Goal: Complete application form

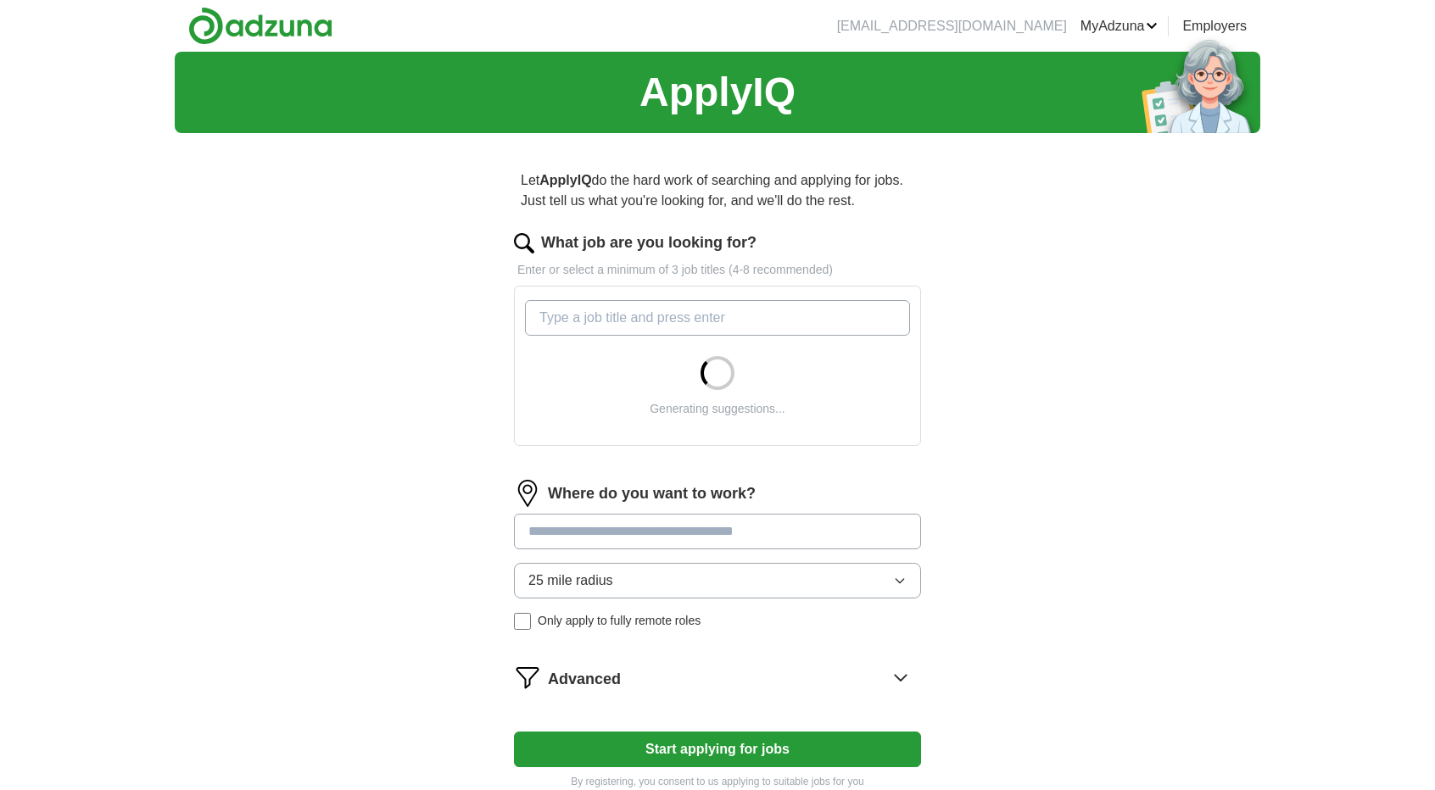
click at [806, 321] on input "What job are you looking for?" at bounding box center [717, 318] width 385 height 36
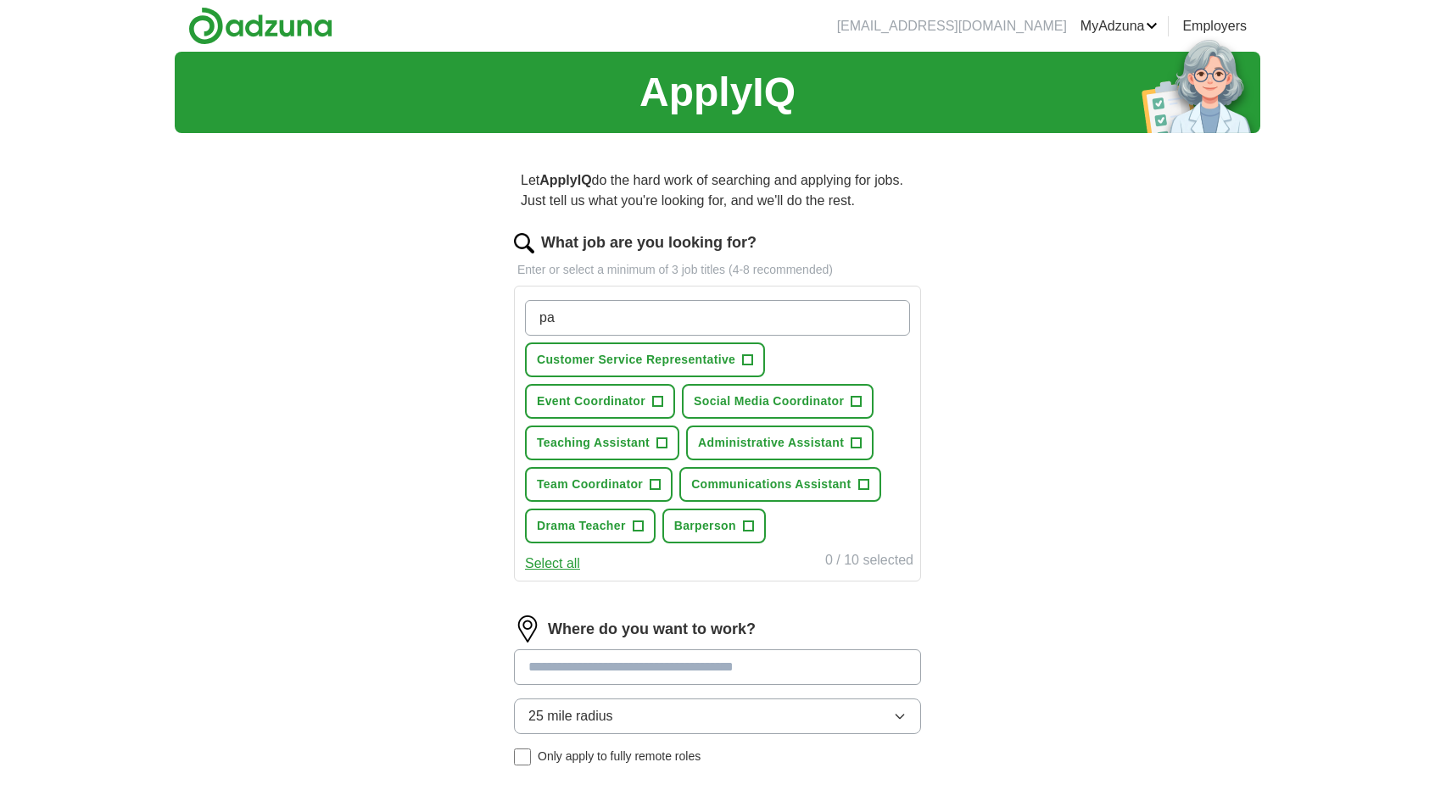
type input "p"
type input "retail"
type input "hospitality"
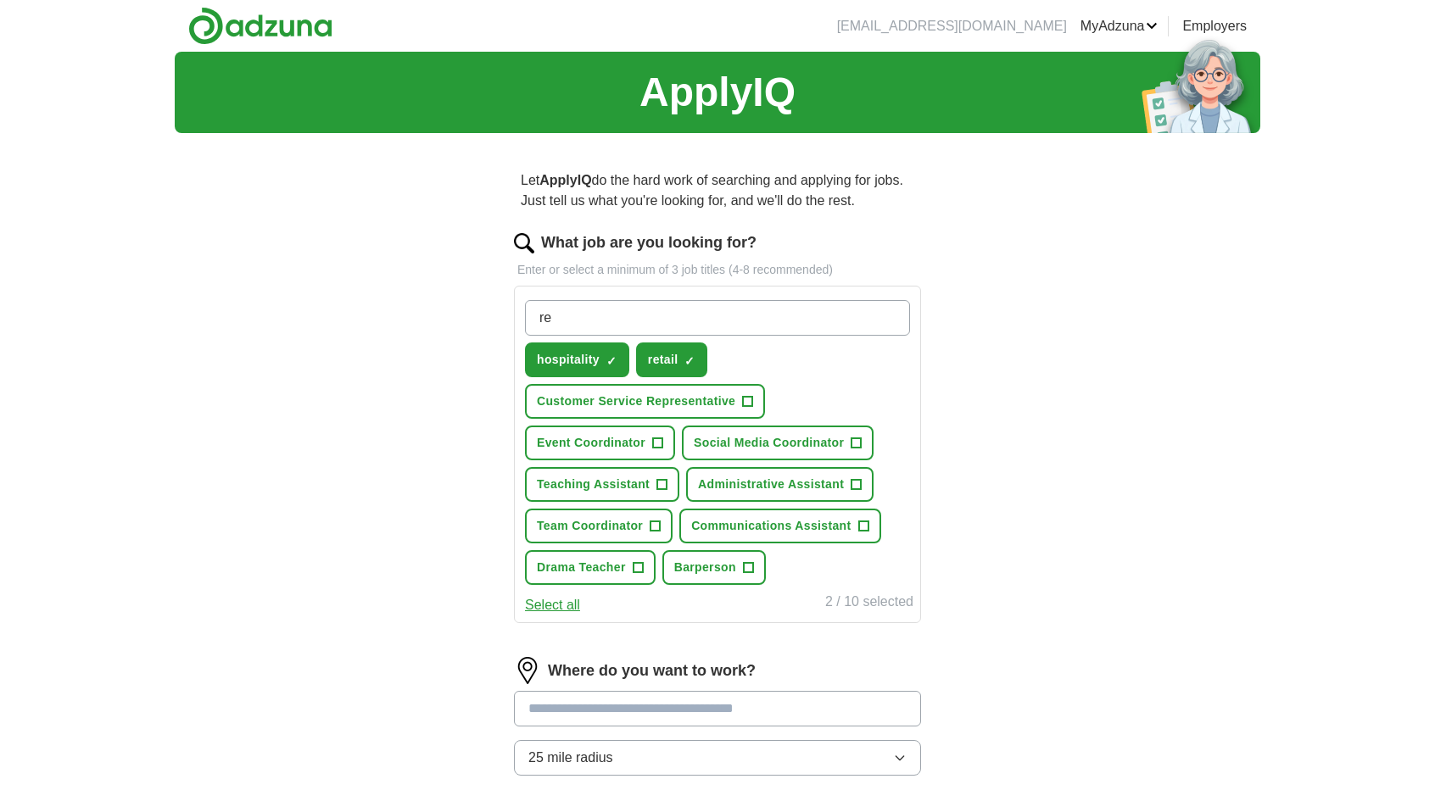
type input "r"
type input "waiter"
type input "sales assistant"
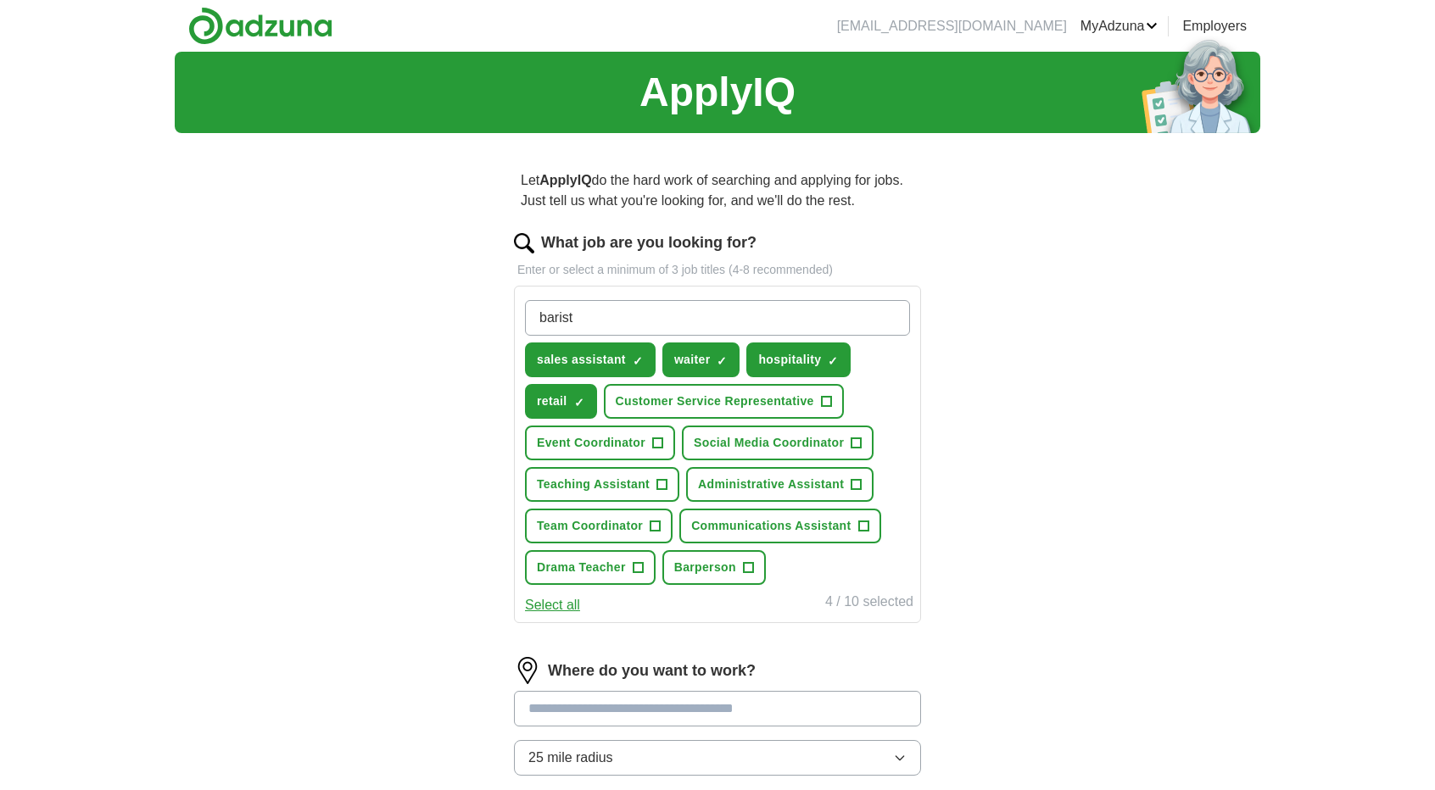
type input "barista"
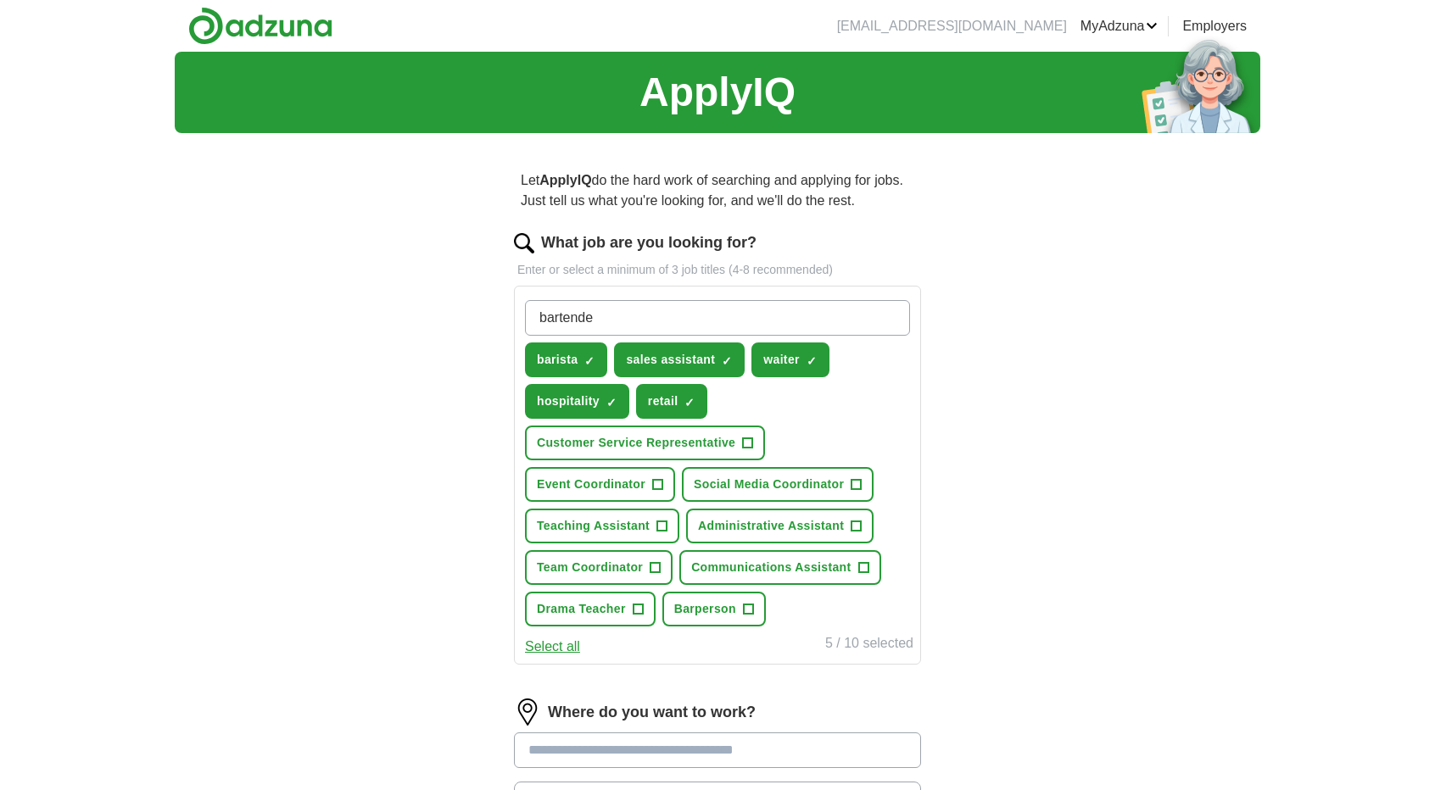
type input "bartender"
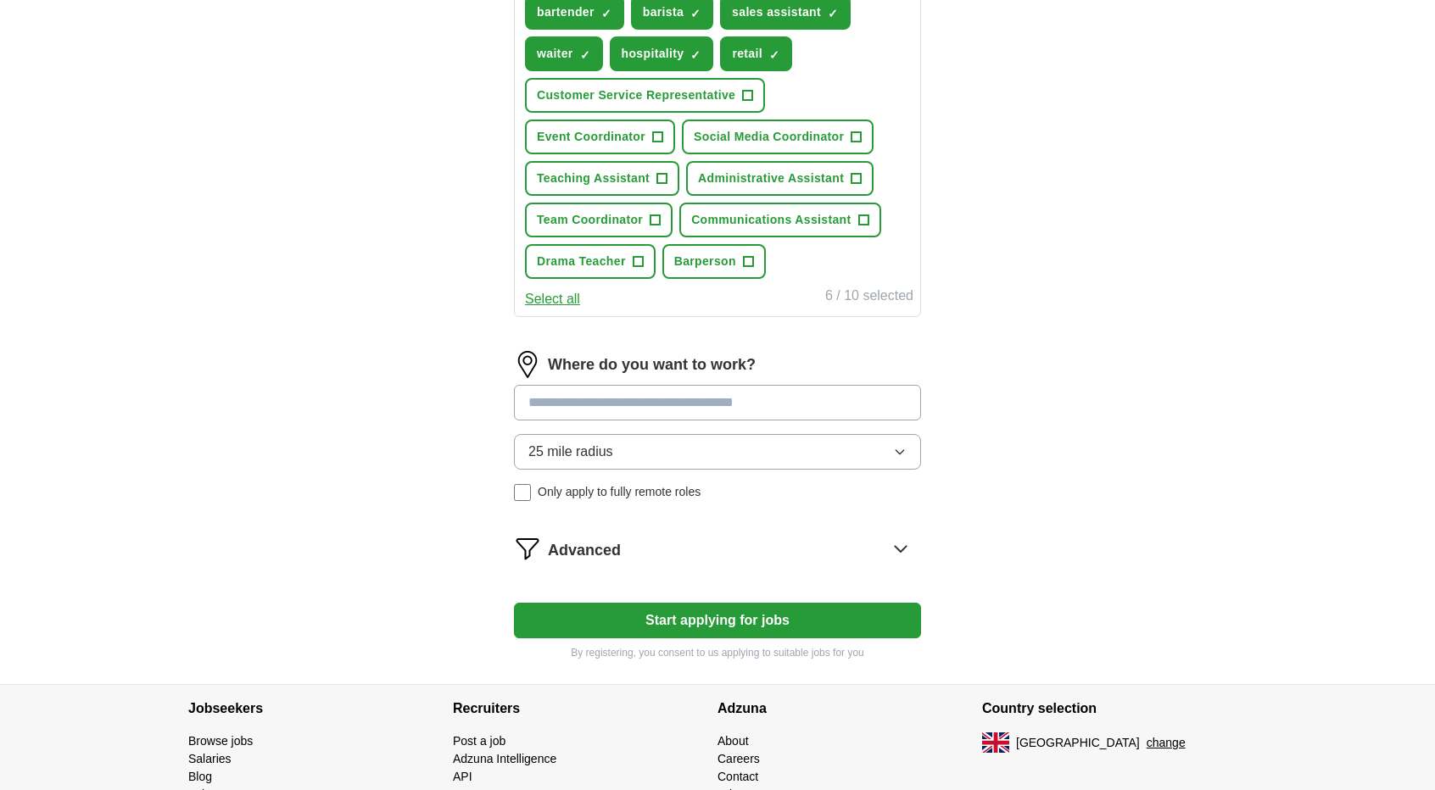
scroll to position [349, 0]
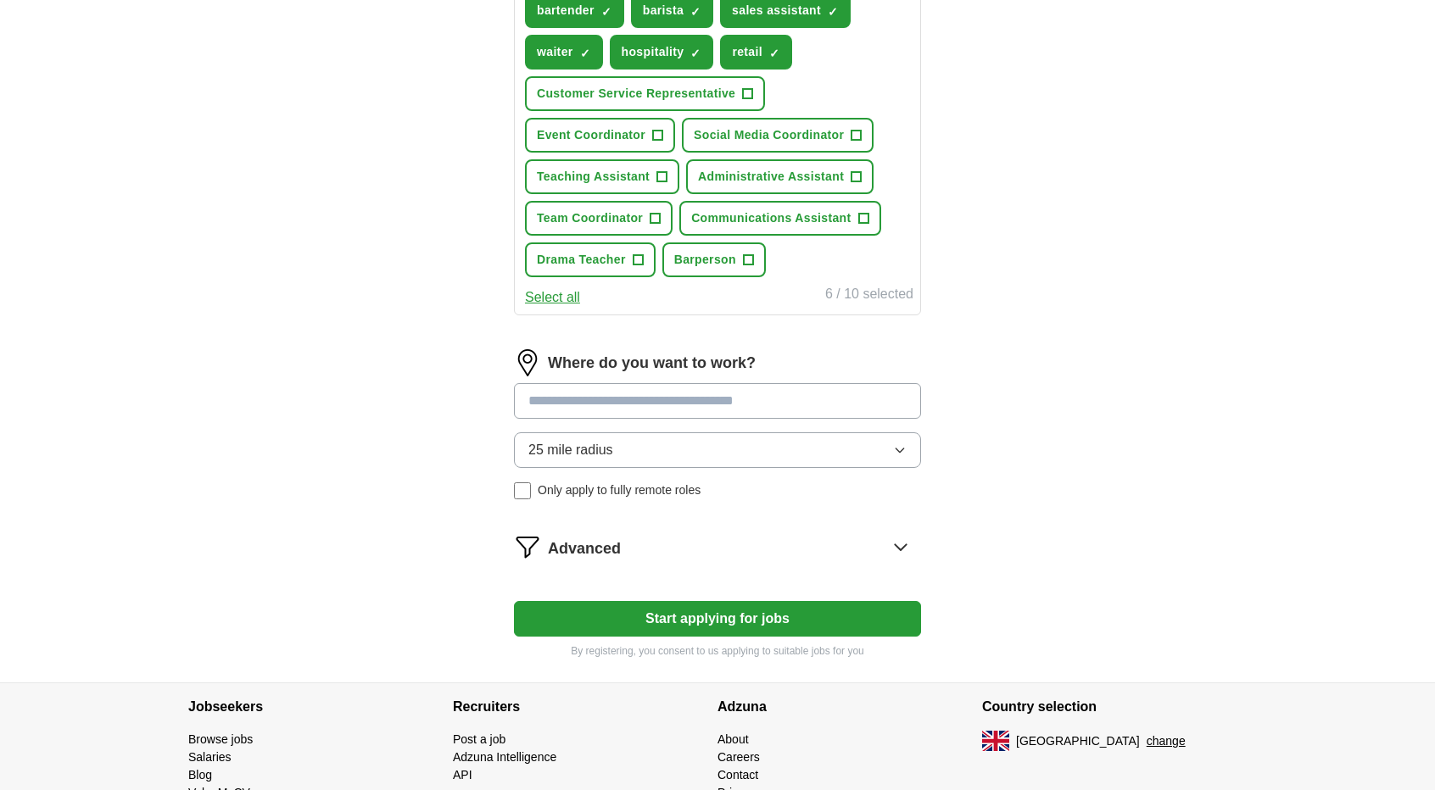
click at [880, 449] on button "25 mile radius" at bounding box center [717, 451] width 407 height 36
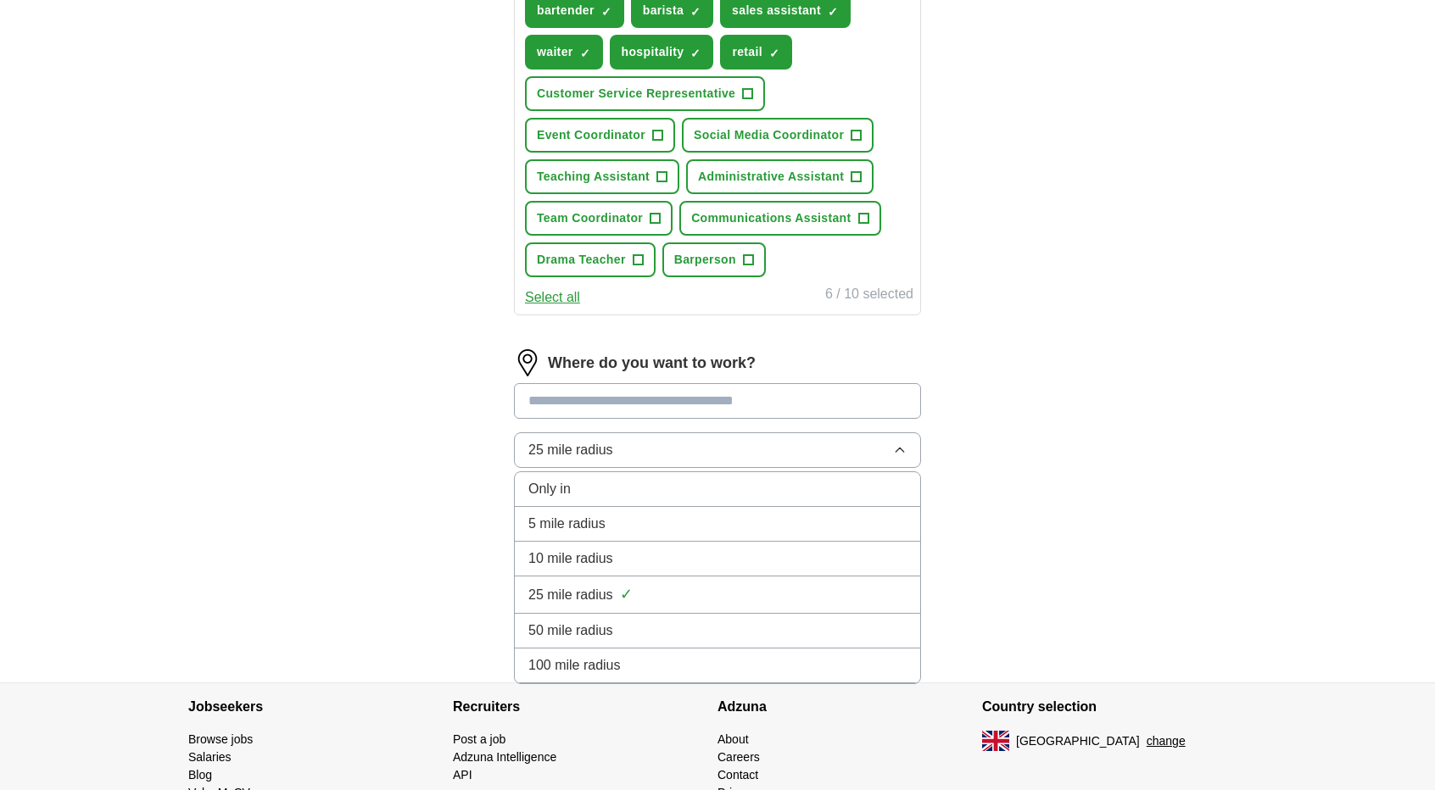
click at [701, 514] on div "5 mile radius" at bounding box center [717, 524] width 378 height 20
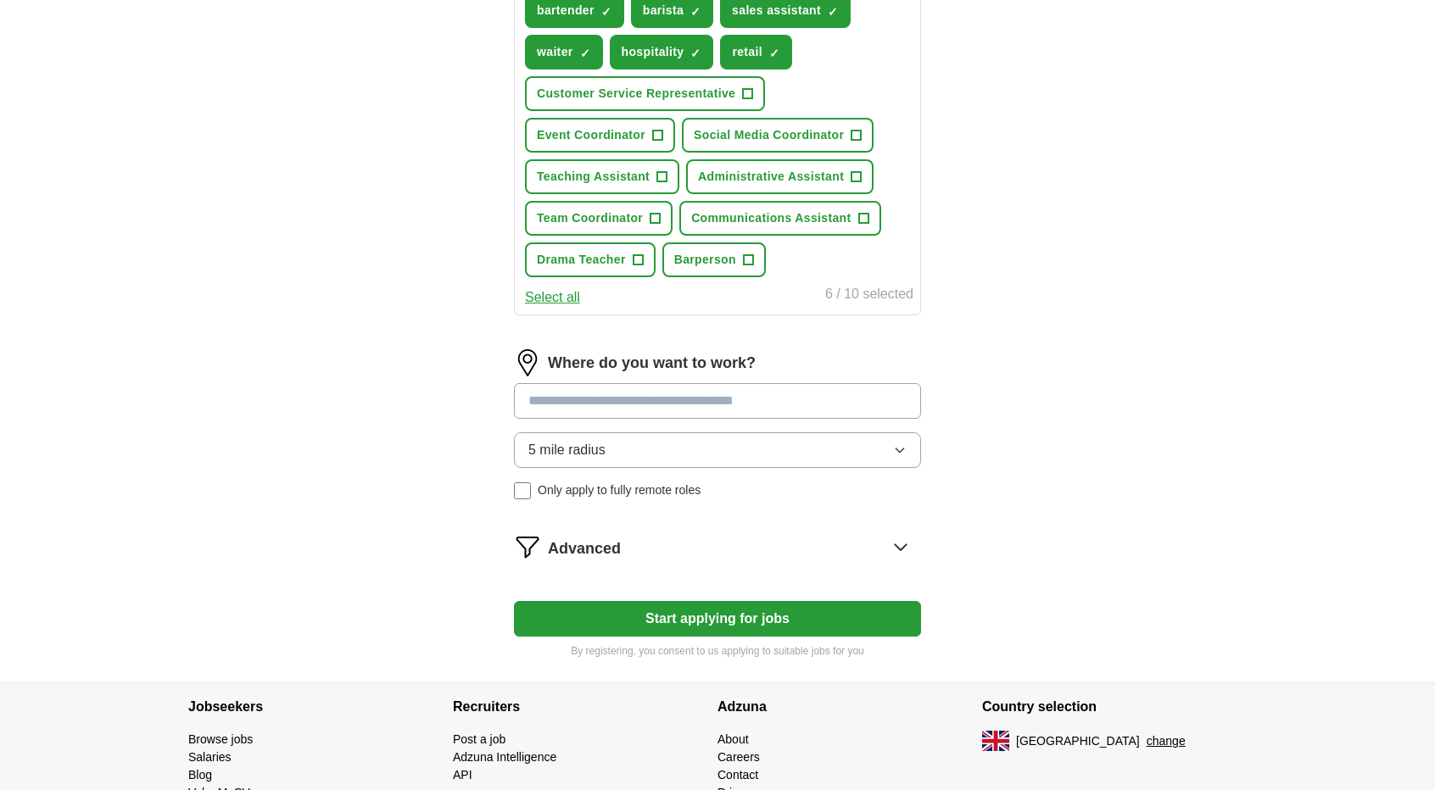
click at [655, 402] on input at bounding box center [717, 401] width 407 height 36
type input "****"
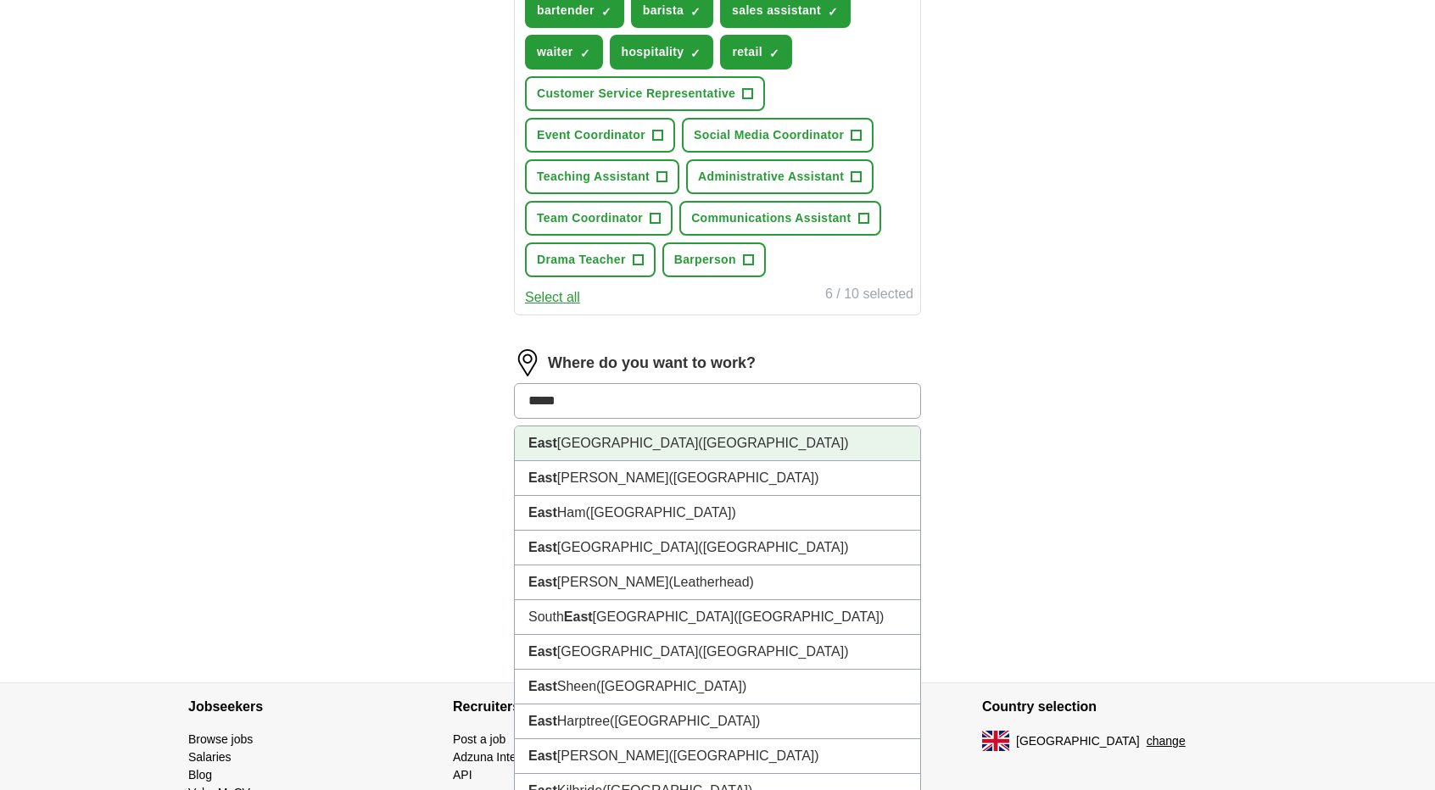
click at [698, 444] on span "([GEOGRAPHIC_DATA])" at bounding box center [773, 443] width 150 height 14
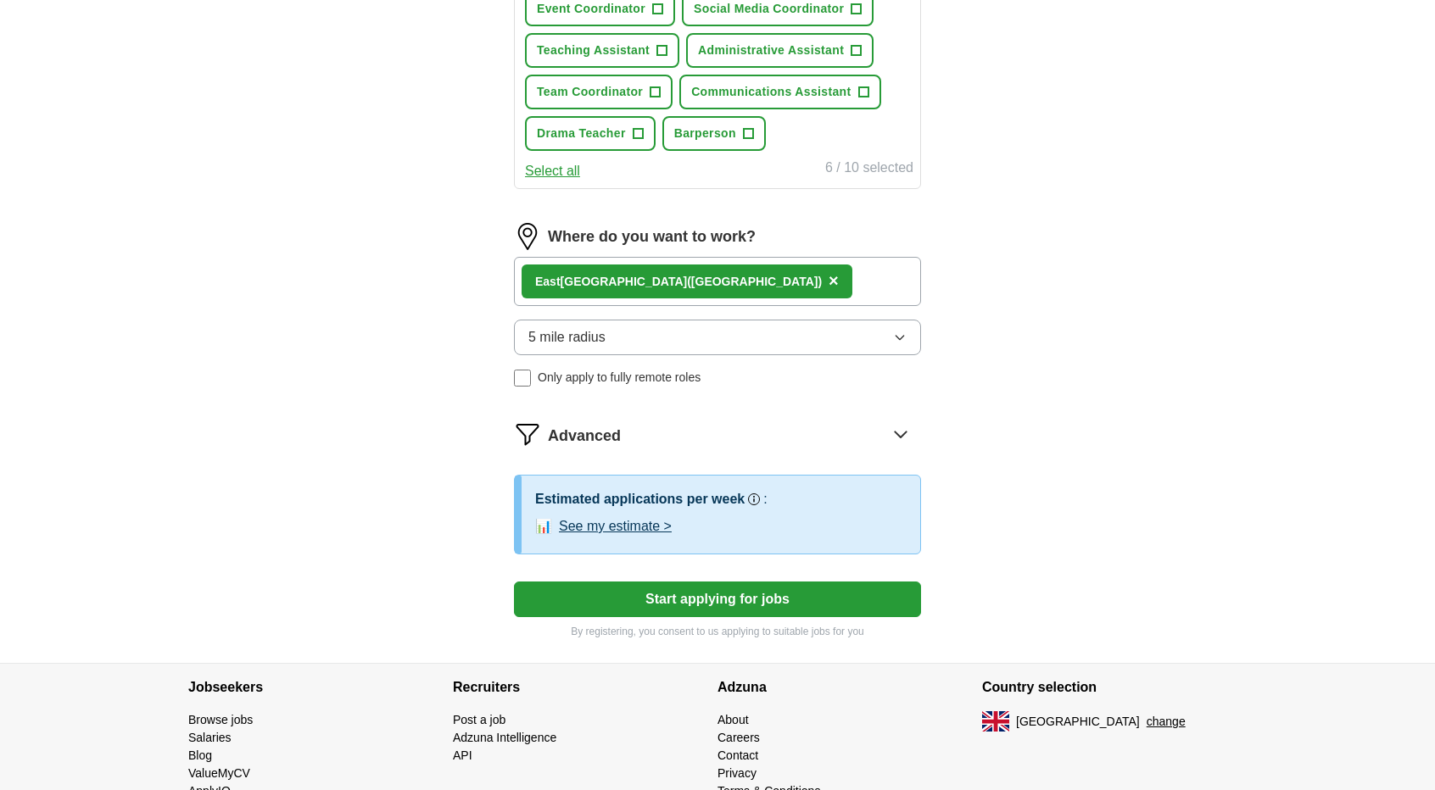
scroll to position [477, 0]
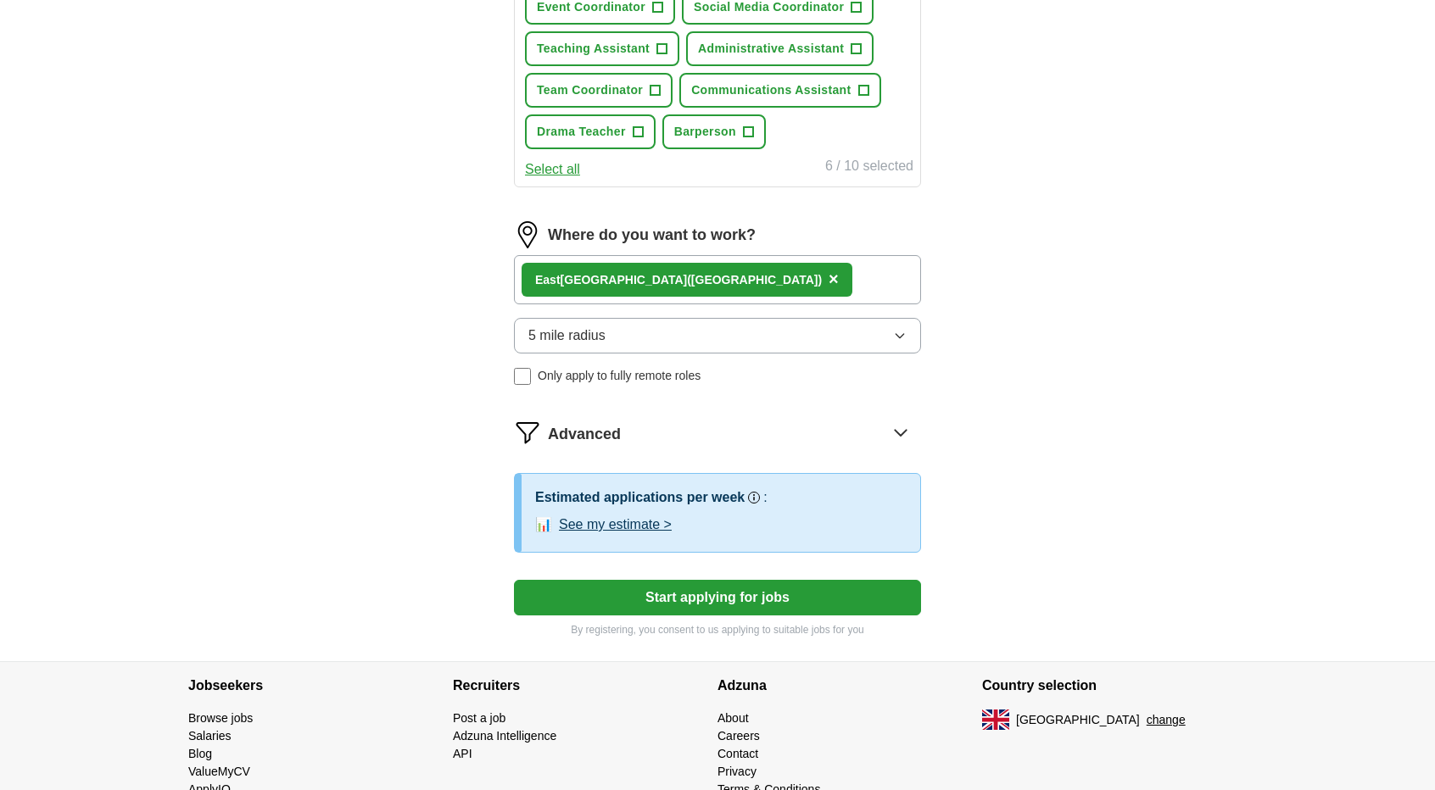
click at [901, 422] on icon at bounding box center [900, 432] width 27 height 27
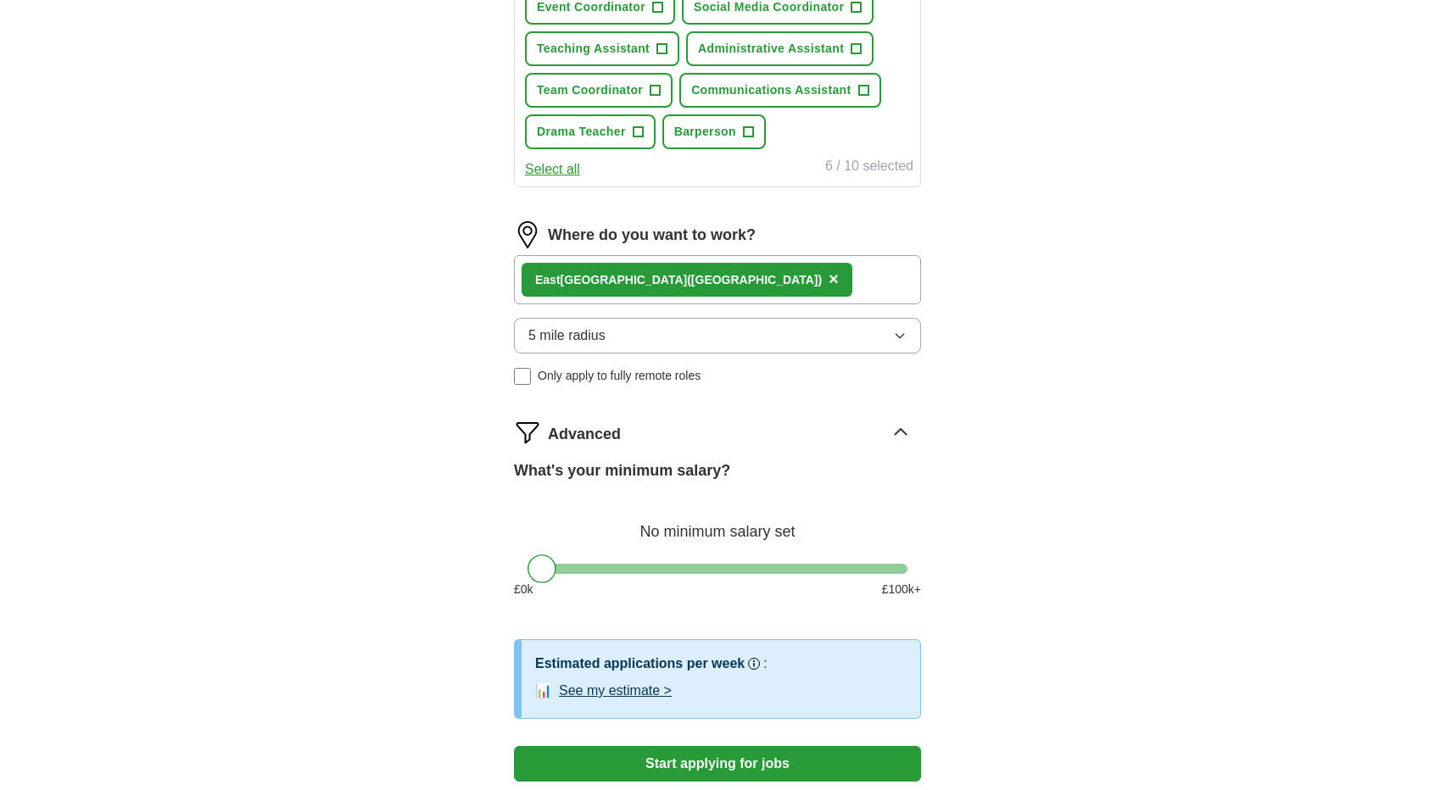
click at [906, 433] on icon at bounding box center [900, 432] width 11 height 6
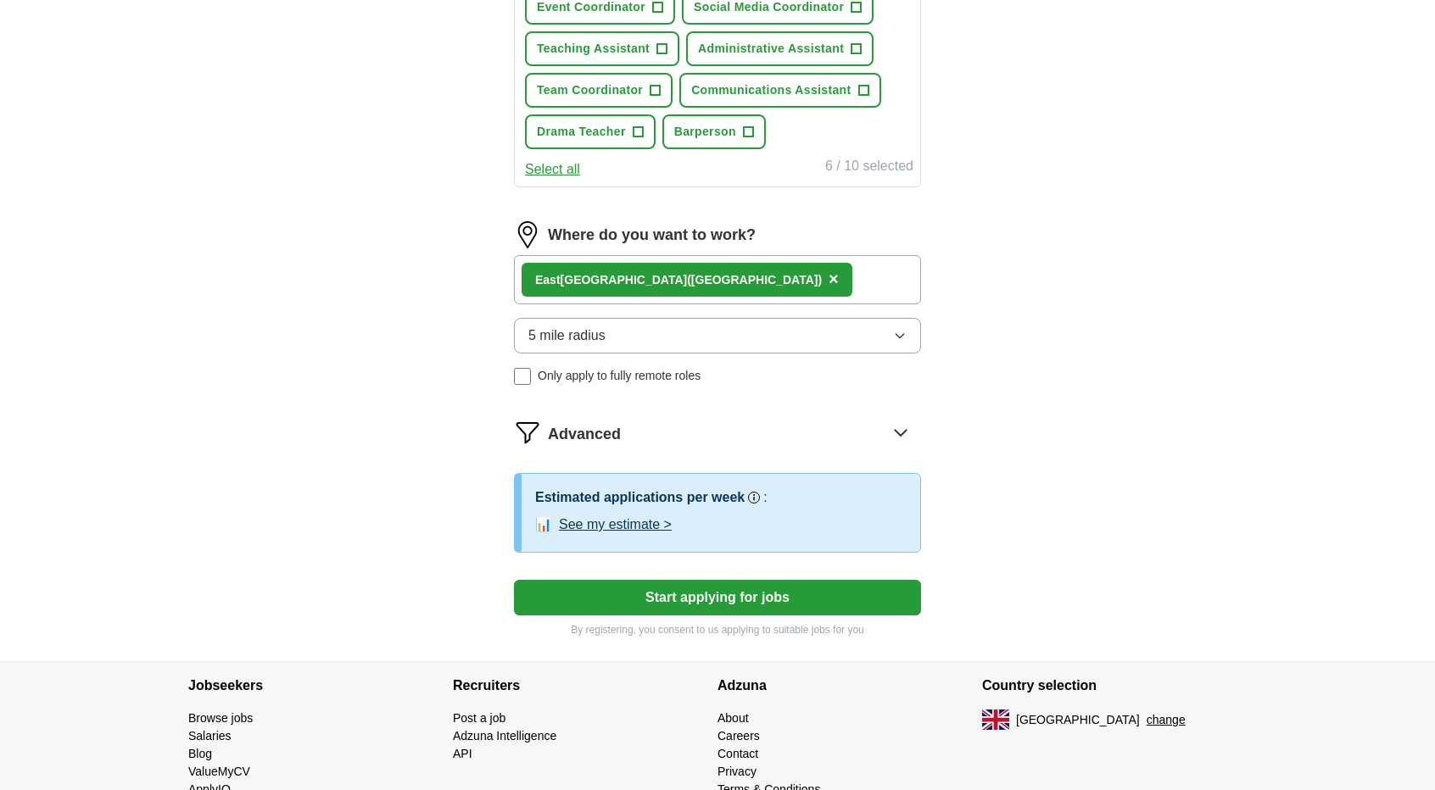
click at [802, 603] on button "Start applying for jobs" at bounding box center [717, 598] width 407 height 36
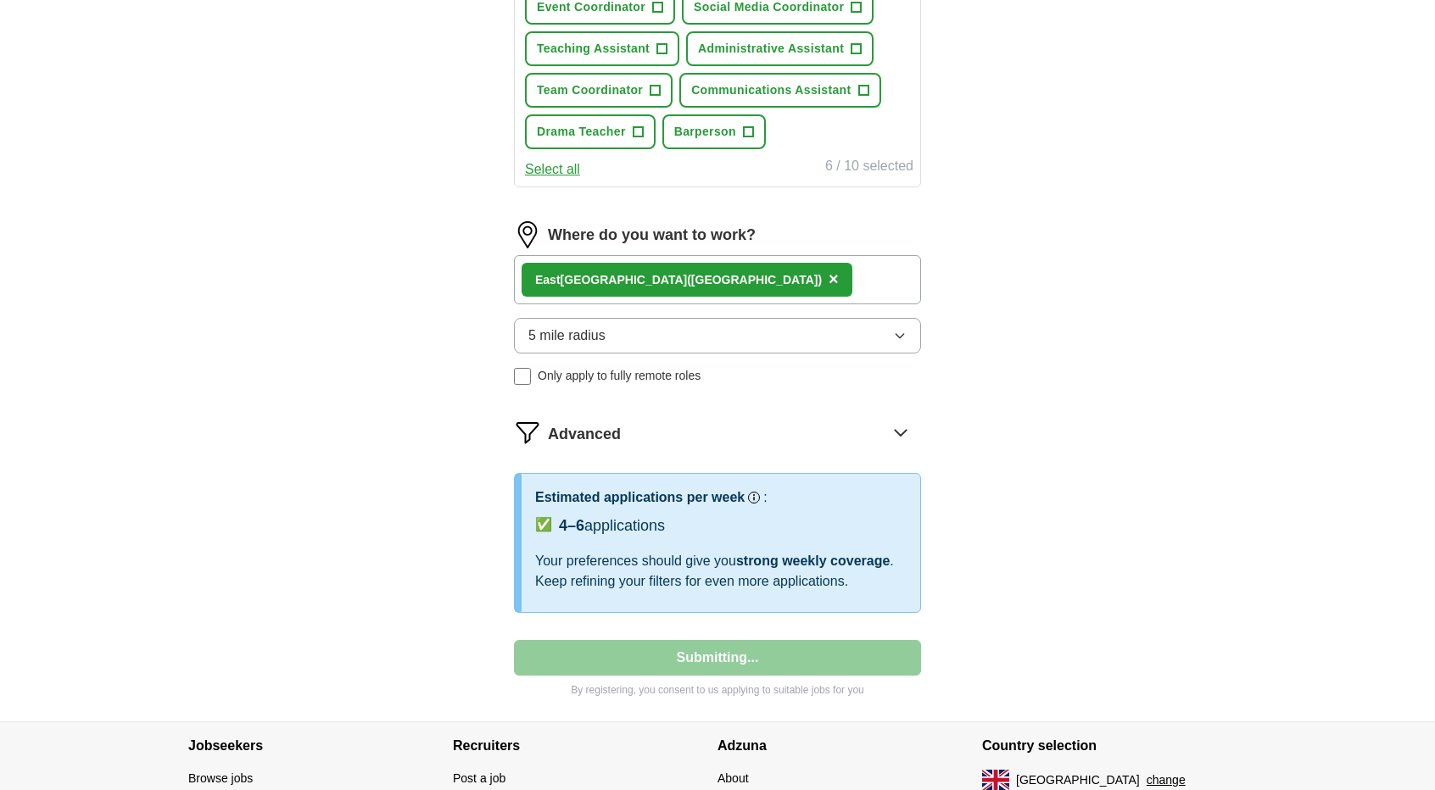
select select "**"
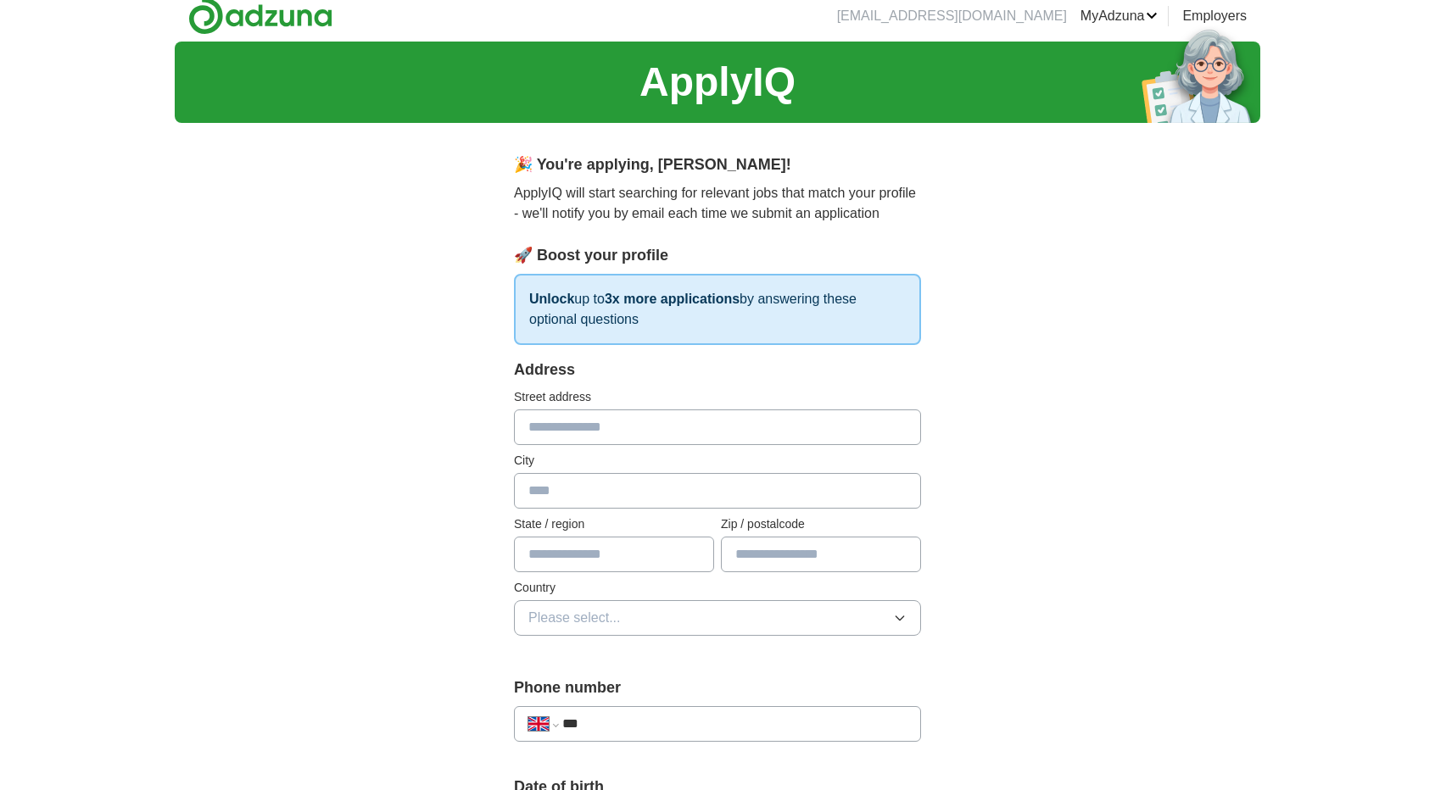
scroll to position [15, 0]
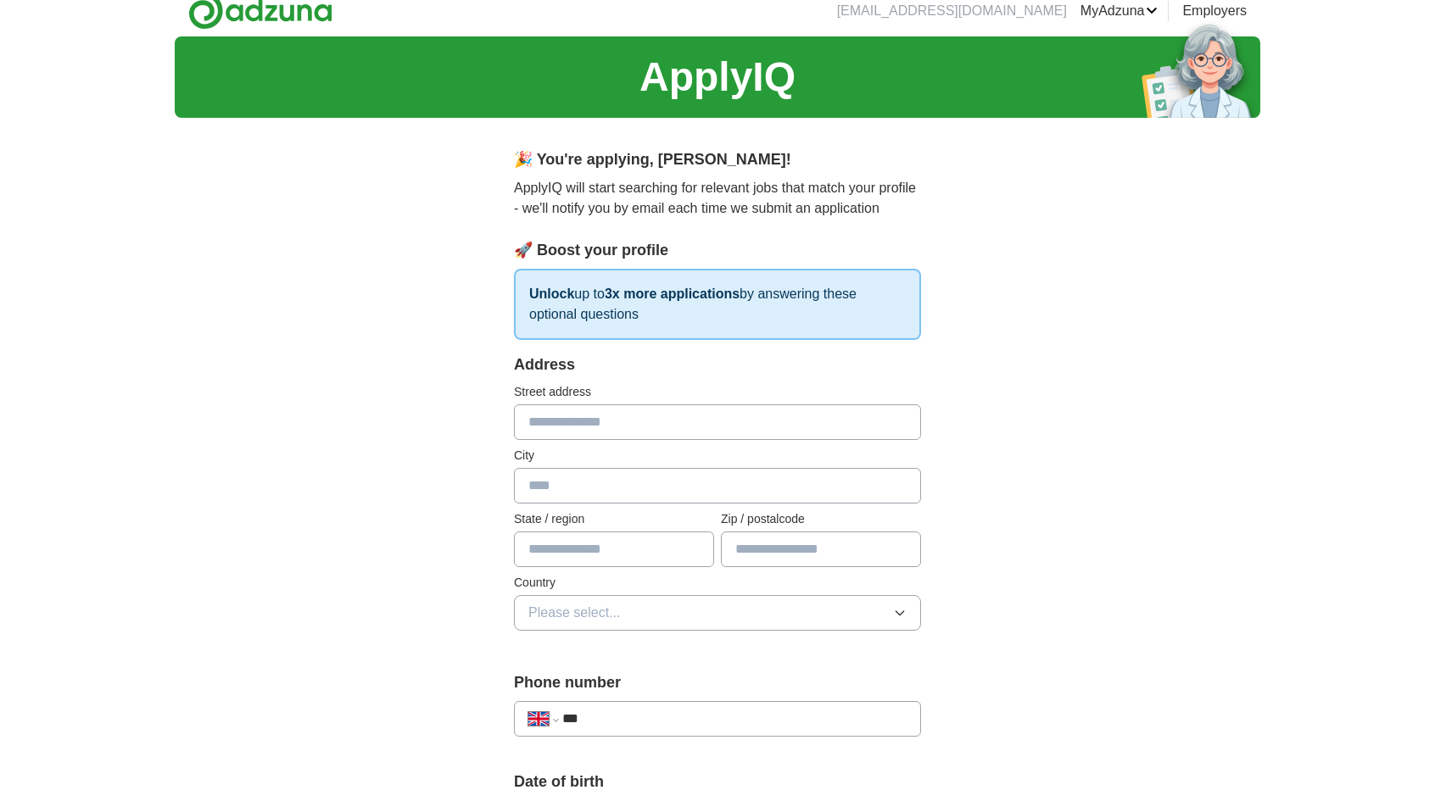
click at [829, 416] on input "text" at bounding box center [717, 423] width 407 height 36
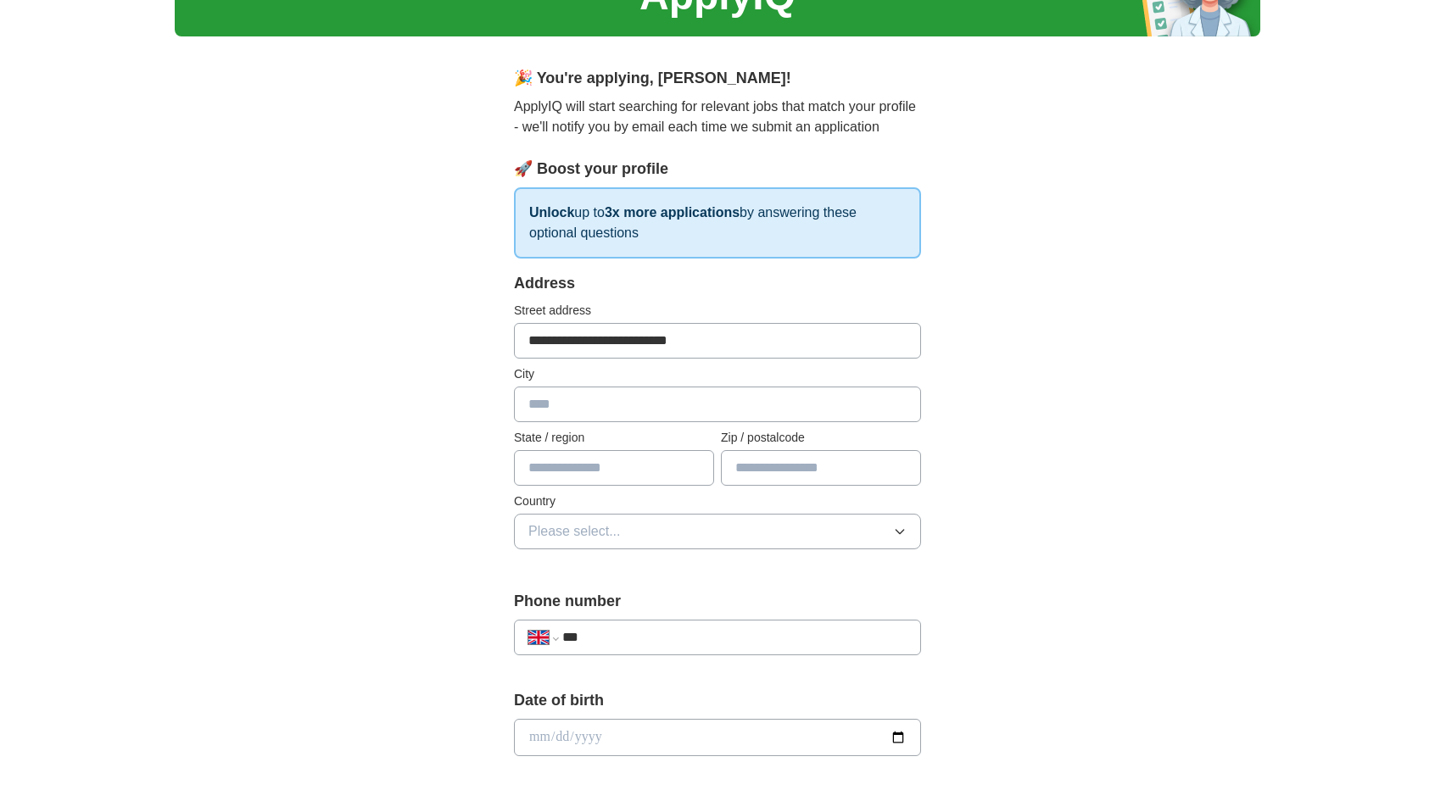
scroll to position [107, 0]
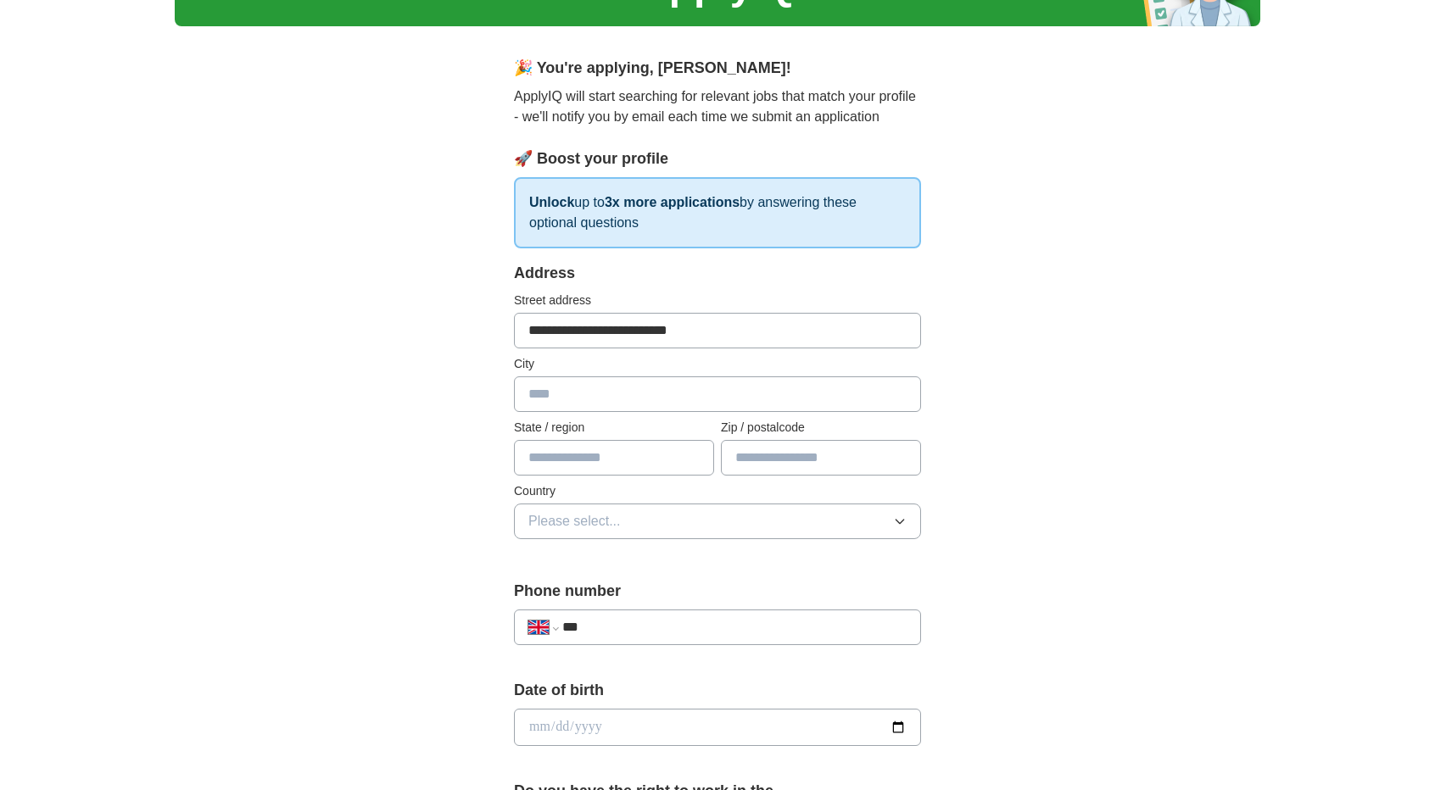
type input "**********"
click at [764, 463] on input "text" at bounding box center [821, 458] width 200 height 36
type input "******"
click at [680, 513] on button "Please select..." at bounding box center [717, 522] width 407 height 36
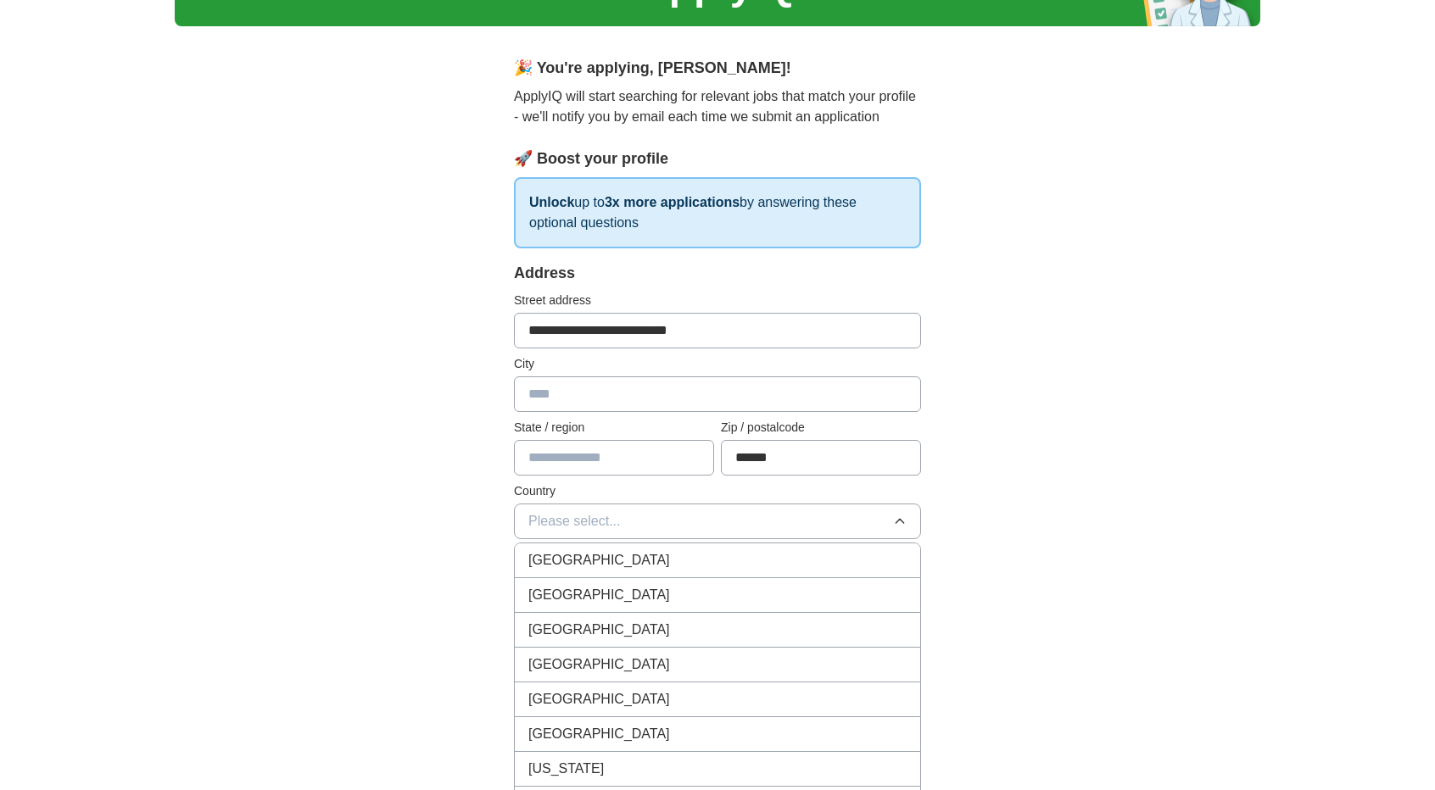
click at [678, 561] on div "[GEOGRAPHIC_DATA]" at bounding box center [717, 560] width 378 height 20
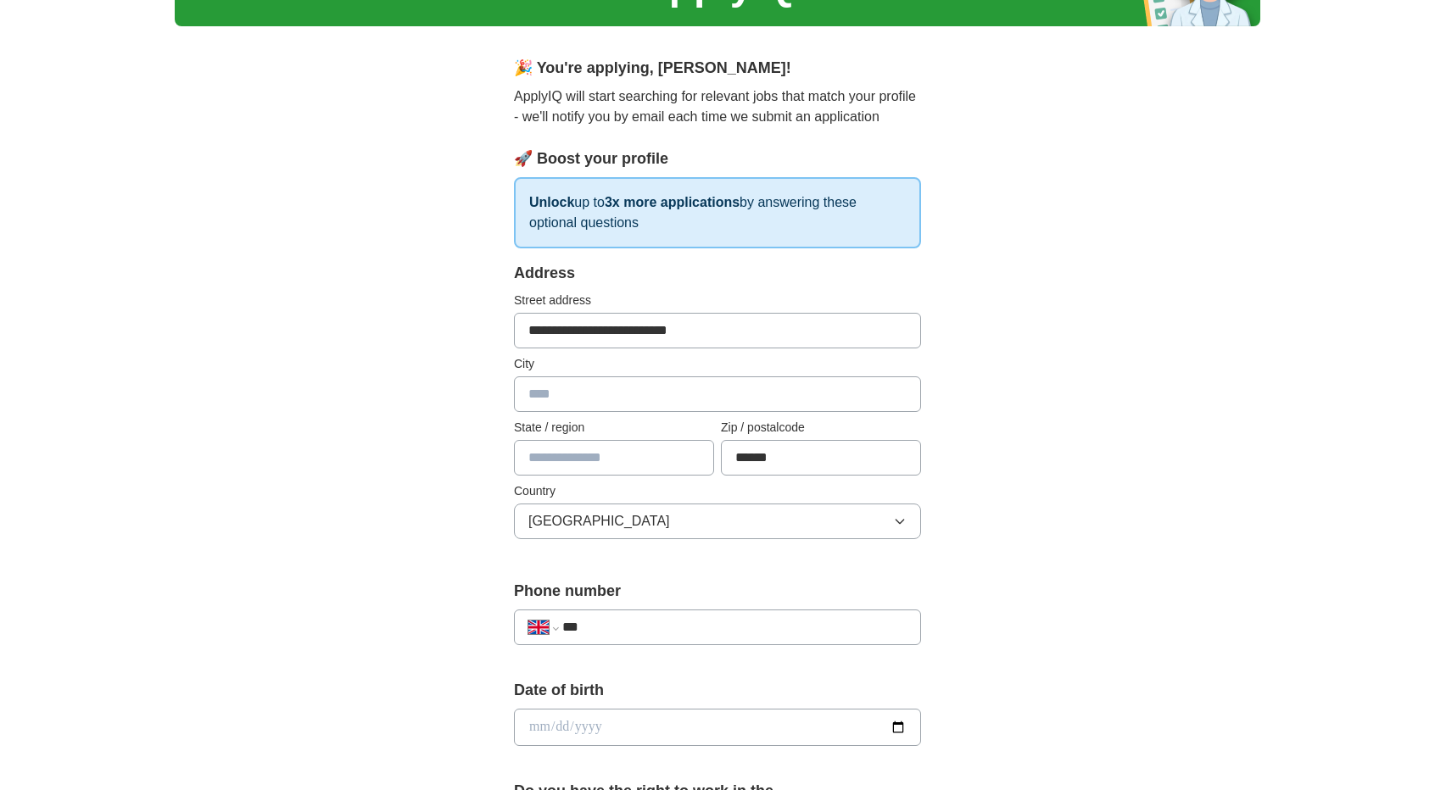
click at [1000, 589] on div "**********" at bounding box center [718, 705] width 1086 height 1521
click at [790, 393] on input "text" at bounding box center [717, 395] width 407 height 36
type input "******"
click at [672, 460] on input "**********" at bounding box center [614, 458] width 200 height 36
type input "*"
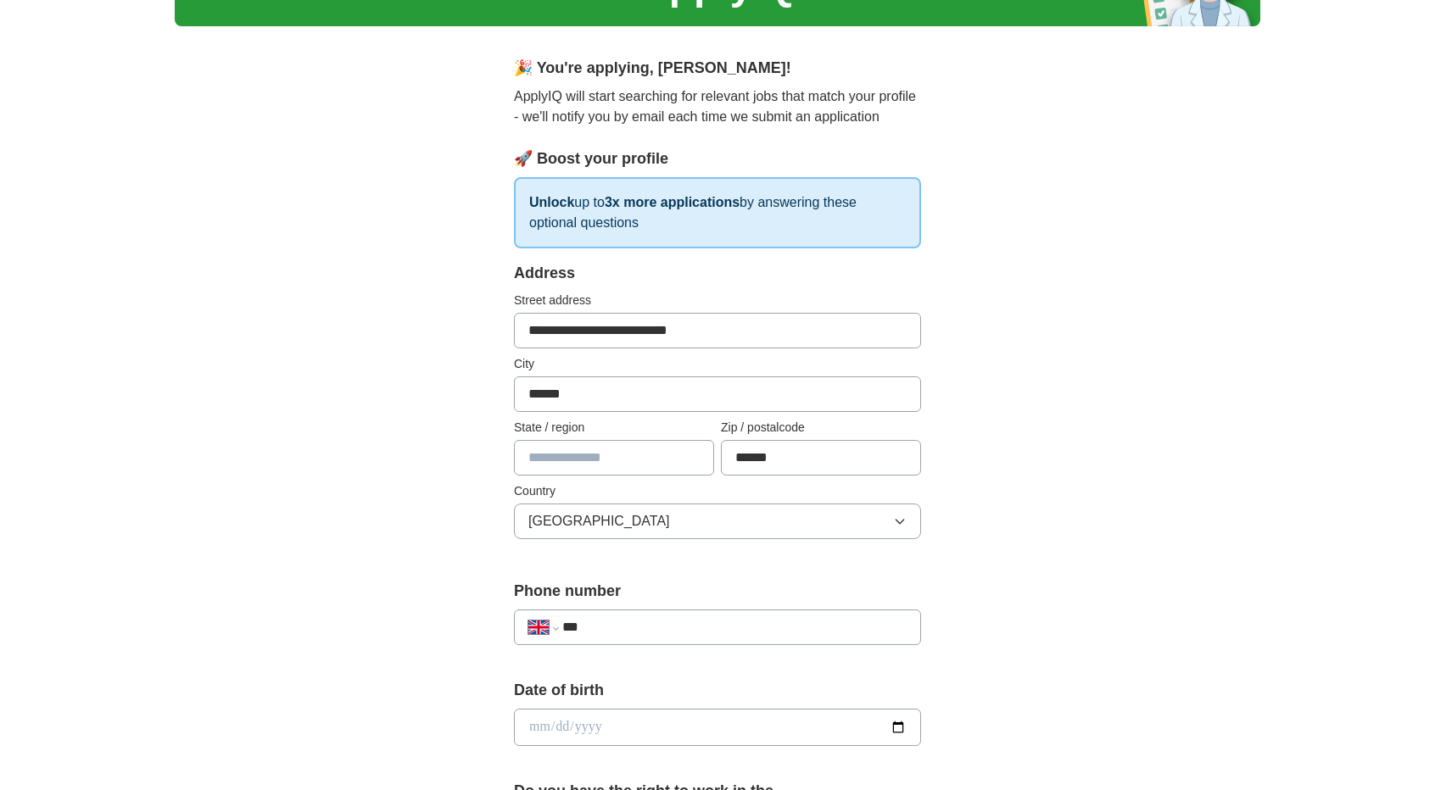
click at [670, 620] on input "***" at bounding box center [734, 627] width 344 height 20
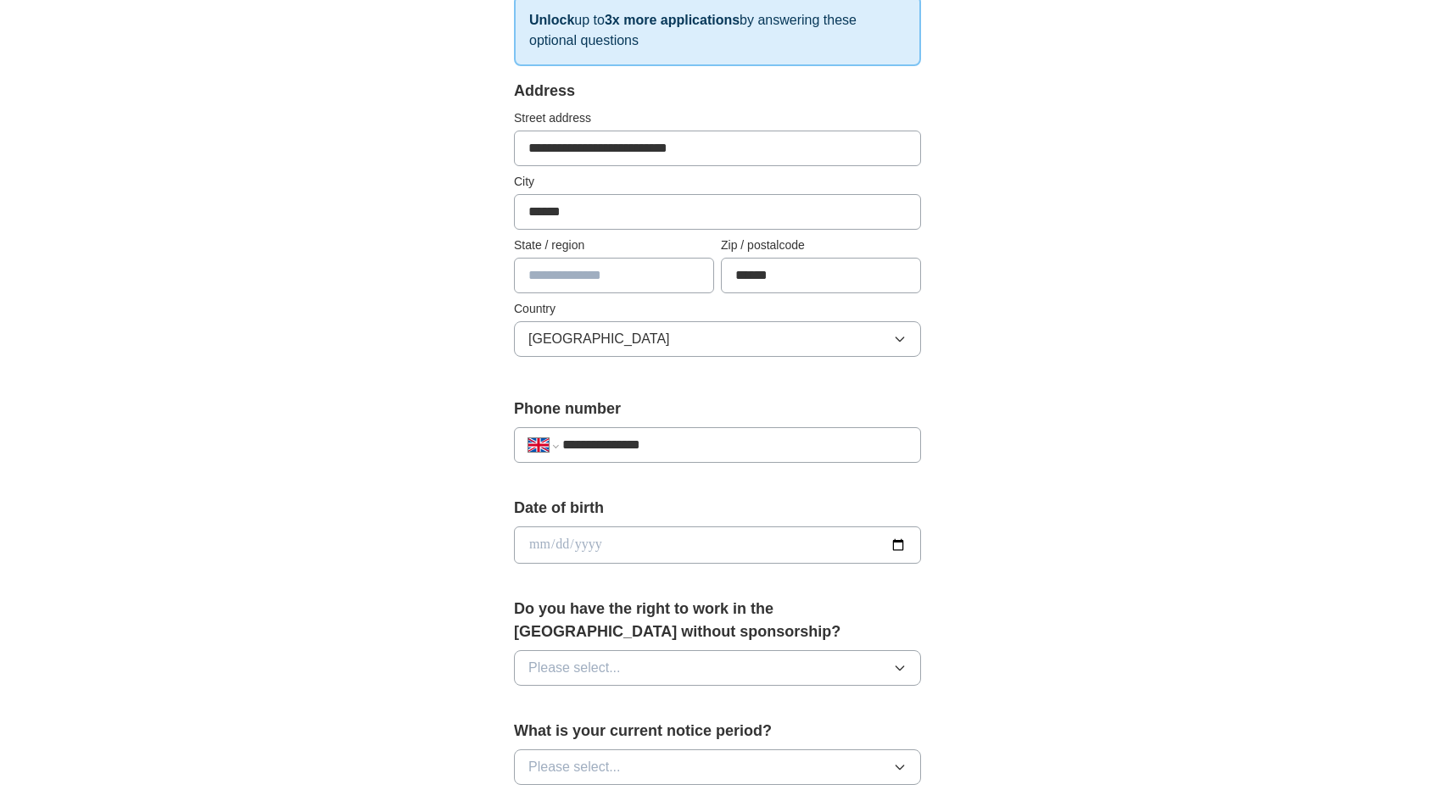
scroll to position [290, 0]
type input "**********"
click at [637, 540] on input "date" at bounding box center [717, 544] width 407 height 37
type input "**********"
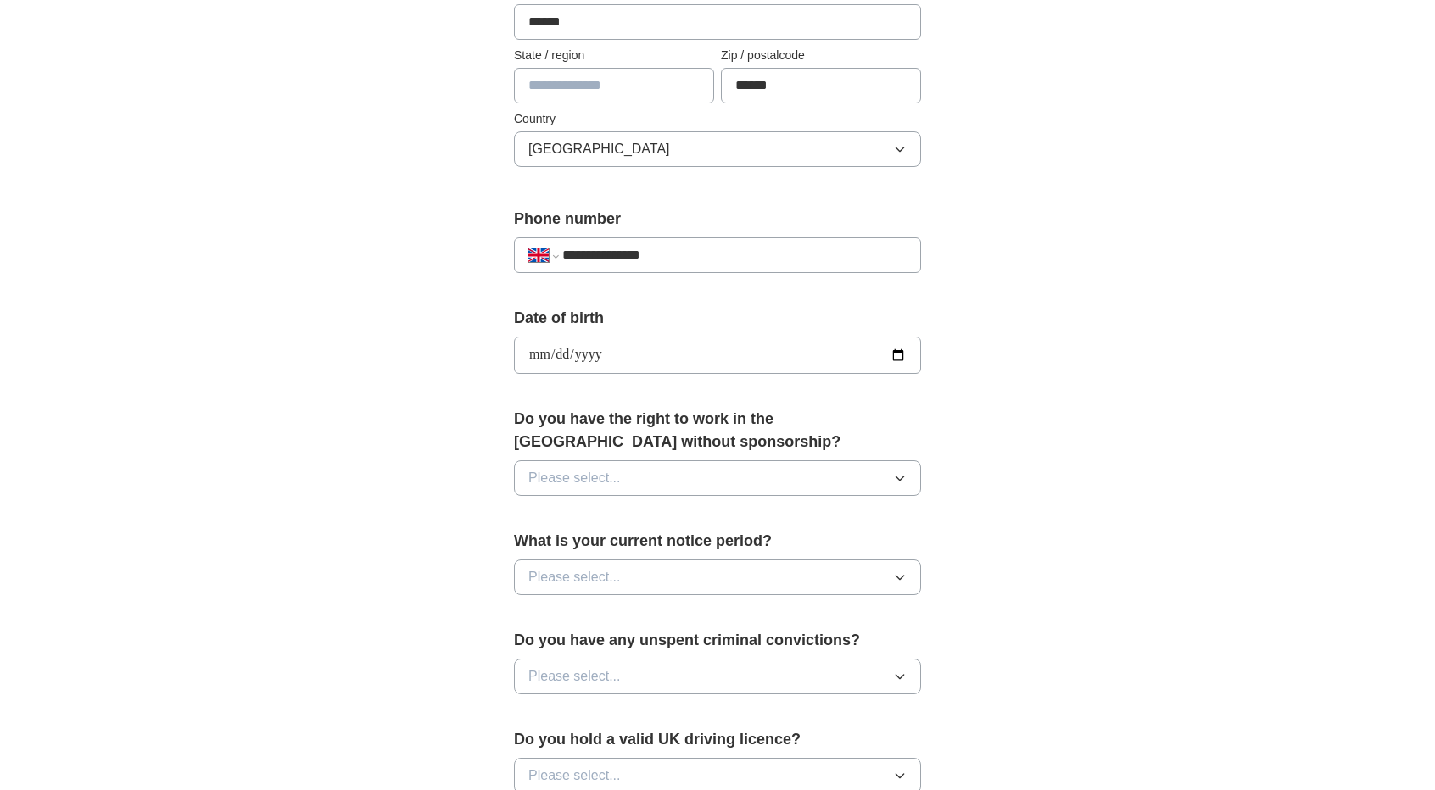
scroll to position [483, 0]
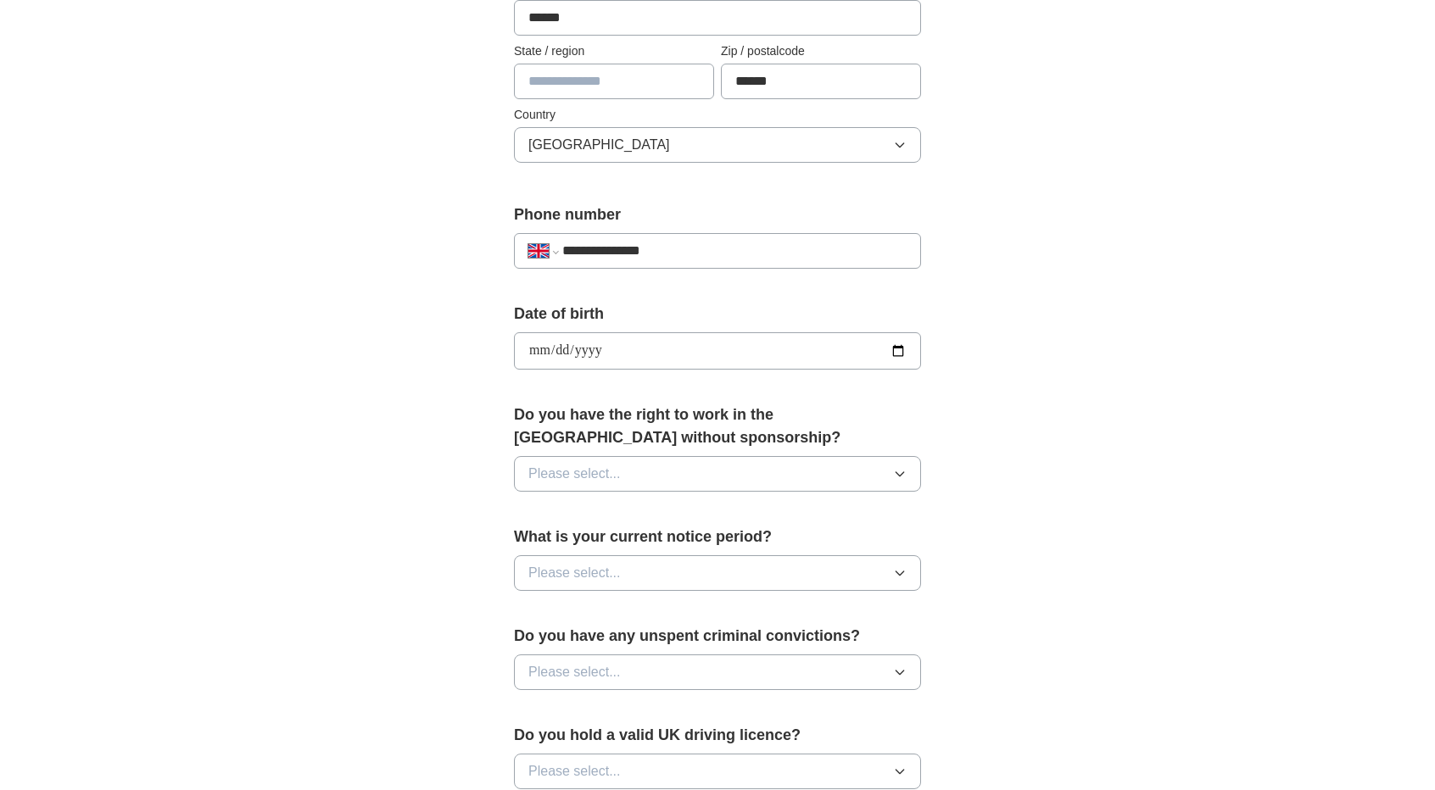
click at [613, 464] on span "Please select..." at bounding box center [574, 474] width 92 height 20
click at [609, 510] on div "Yes" at bounding box center [717, 513] width 378 height 20
click at [626, 555] on button "Please select..." at bounding box center [717, 573] width 407 height 36
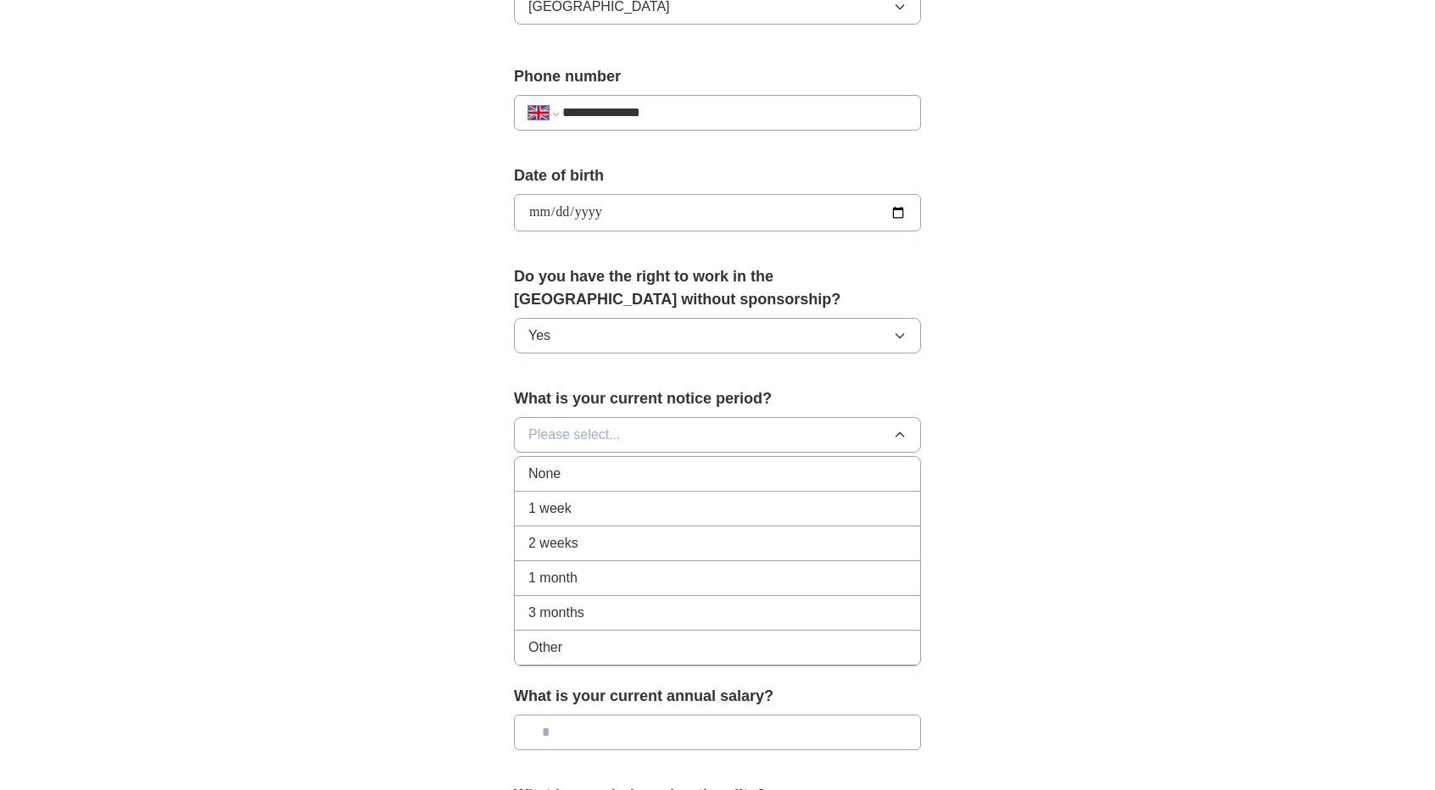
scroll to position [624, 0]
click at [693, 497] on div "1 week" at bounding box center [717, 506] width 378 height 20
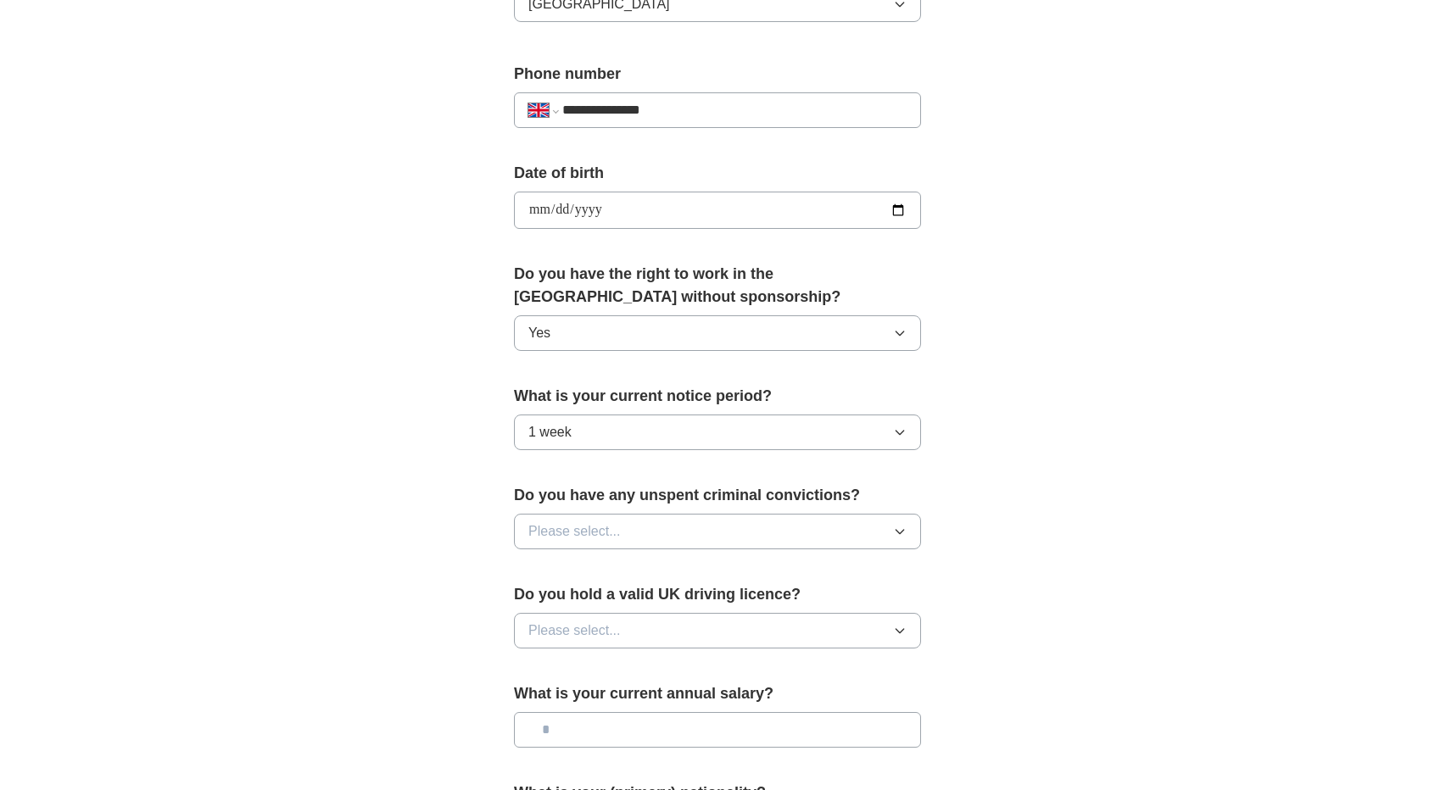
click at [707, 515] on button "Please select..." at bounding box center [717, 532] width 407 height 36
click at [677, 595] on div "No" at bounding box center [717, 605] width 378 height 20
click at [687, 622] on button "Please select..." at bounding box center [717, 631] width 407 height 36
click at [650, 695] on div "No" at bounding box center [717, 705] width 378 height 20
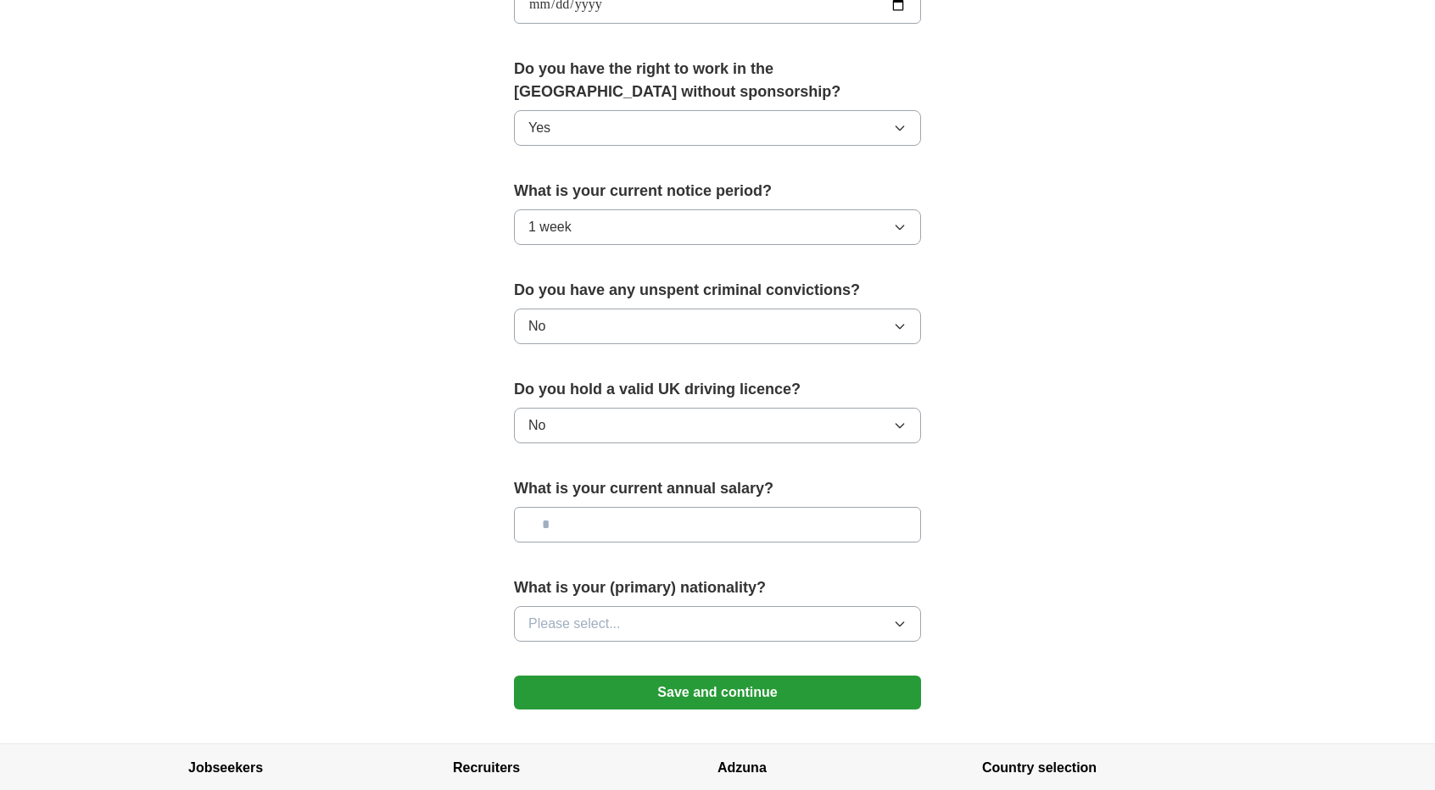
scroll to position [836, 0]
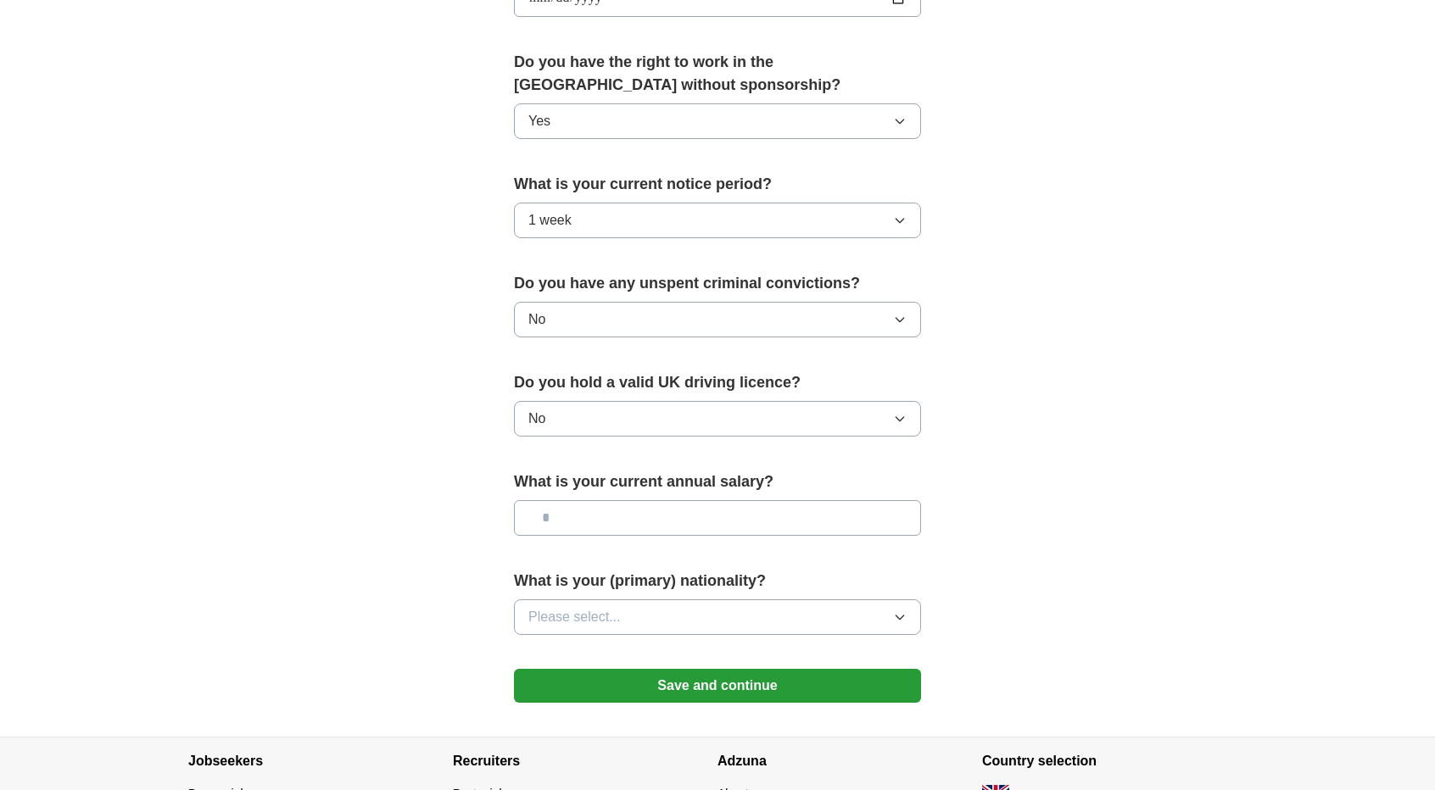
click at [645, 618] on button "Please select..." at bounding box center [717, 618] width 407 height 36
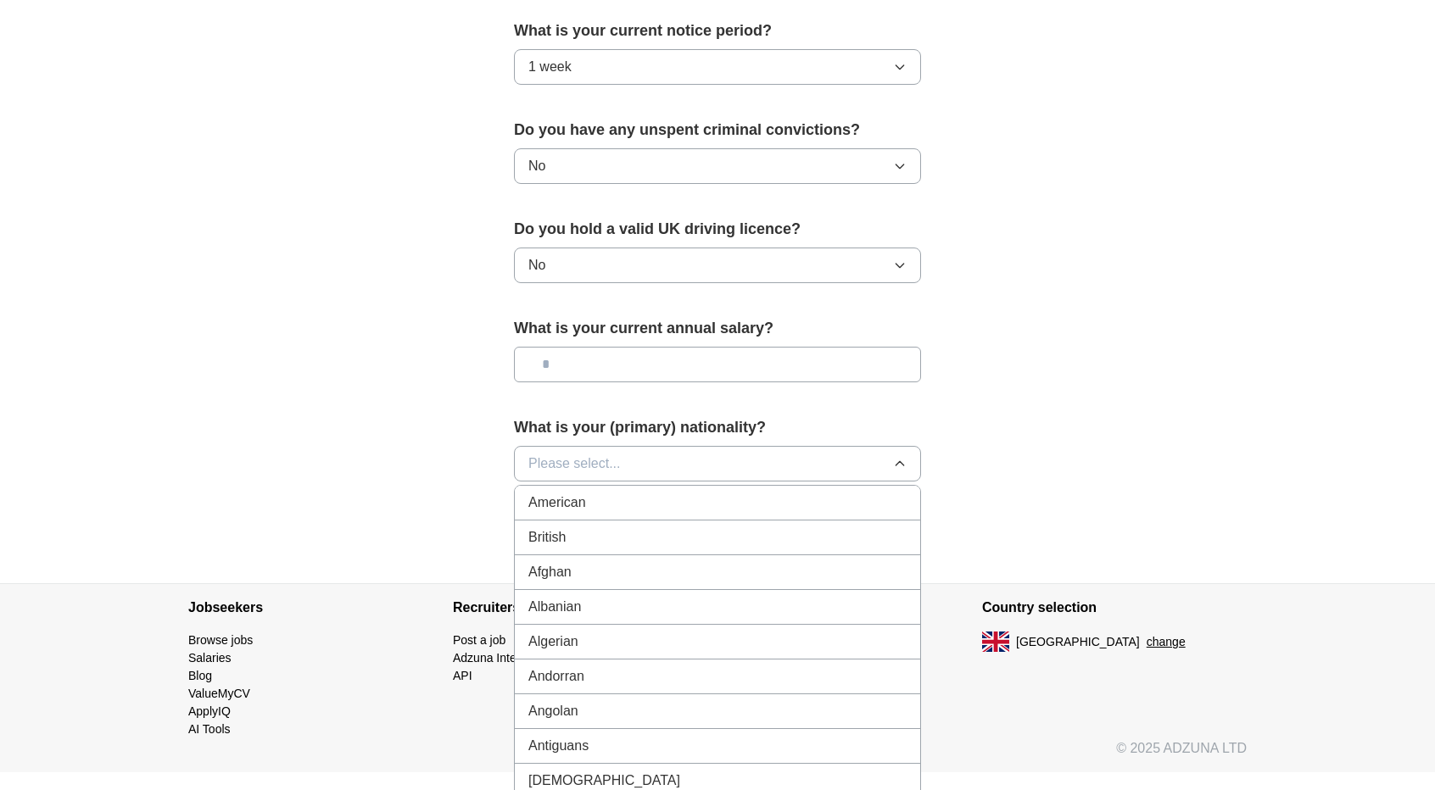
scroll to position [992, 0]
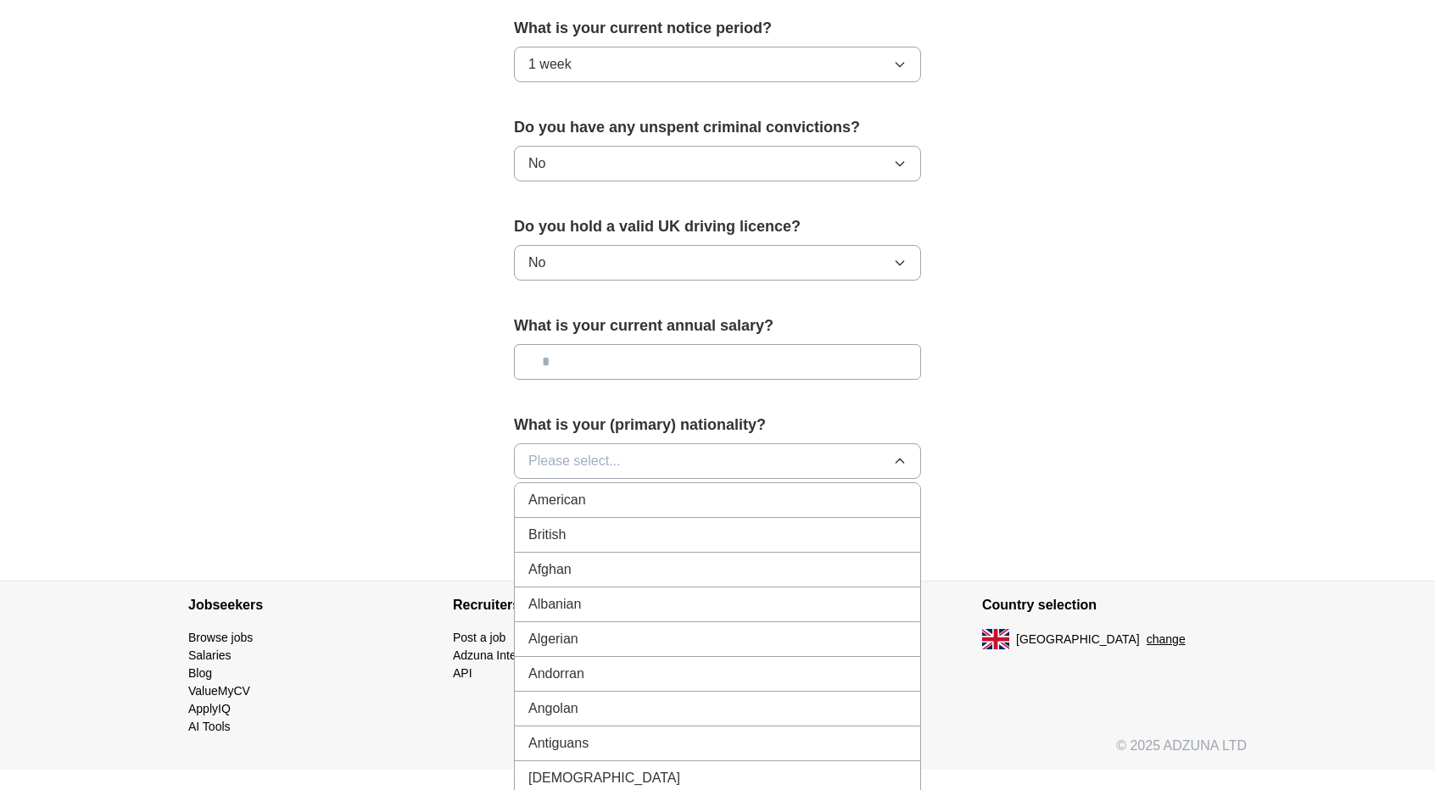
click at [731, 533] on div "British" at bounding box center [717, 535] width 378 height 20
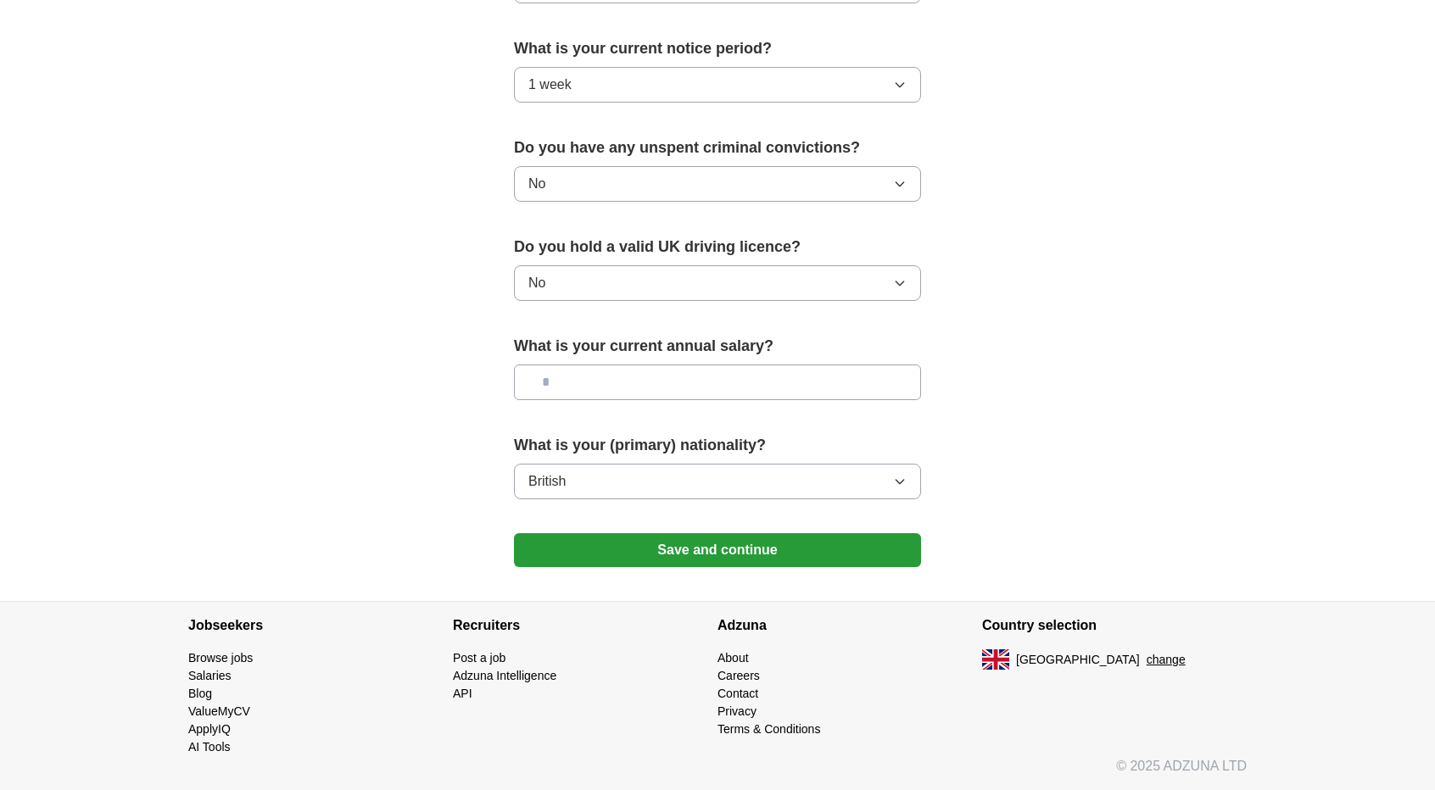
scroll to position [965, 0]
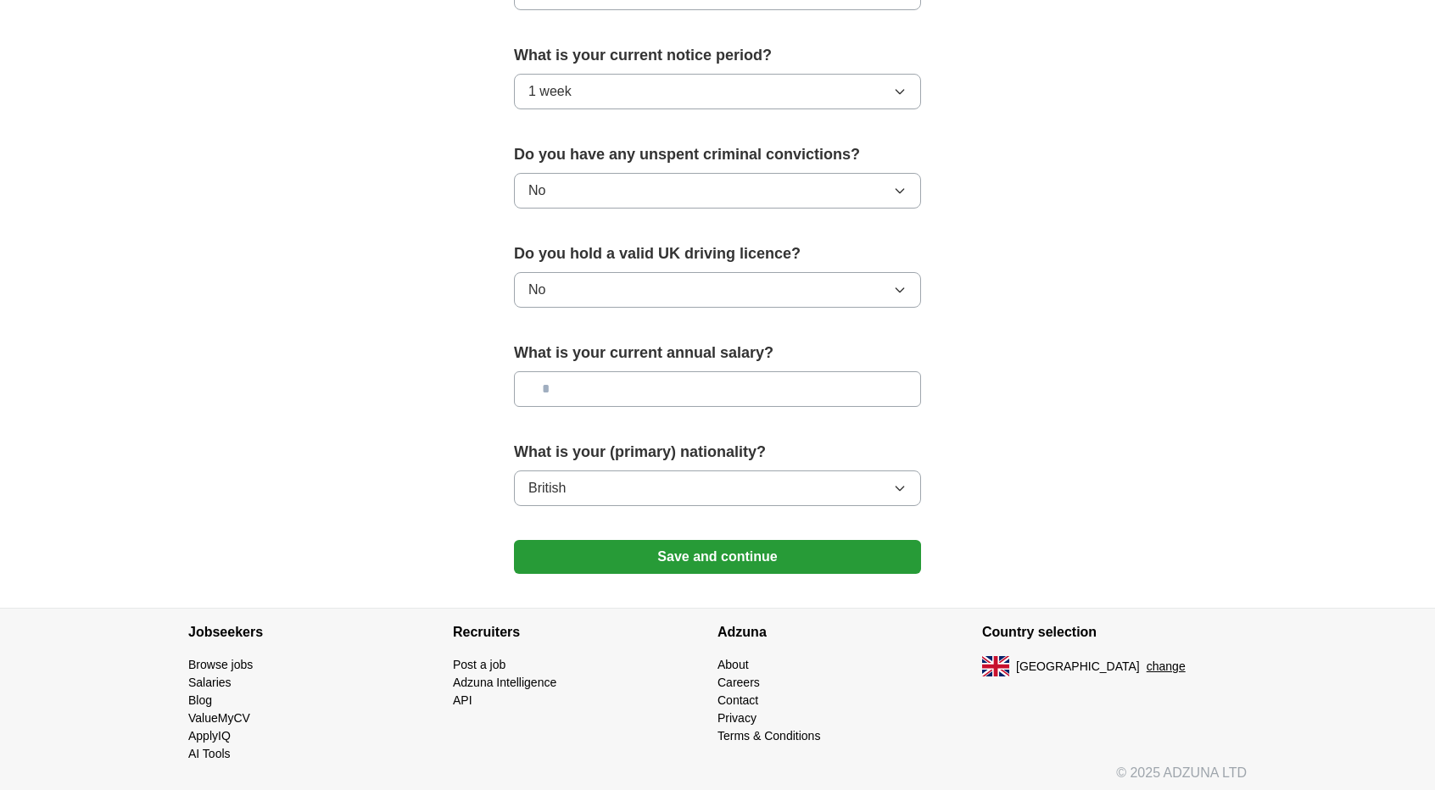
click at [751, 542] on button "Save and continue" at bounding box center [717, 557] width 407 height 34
